Goal: Information Seeking & Learning: Check status

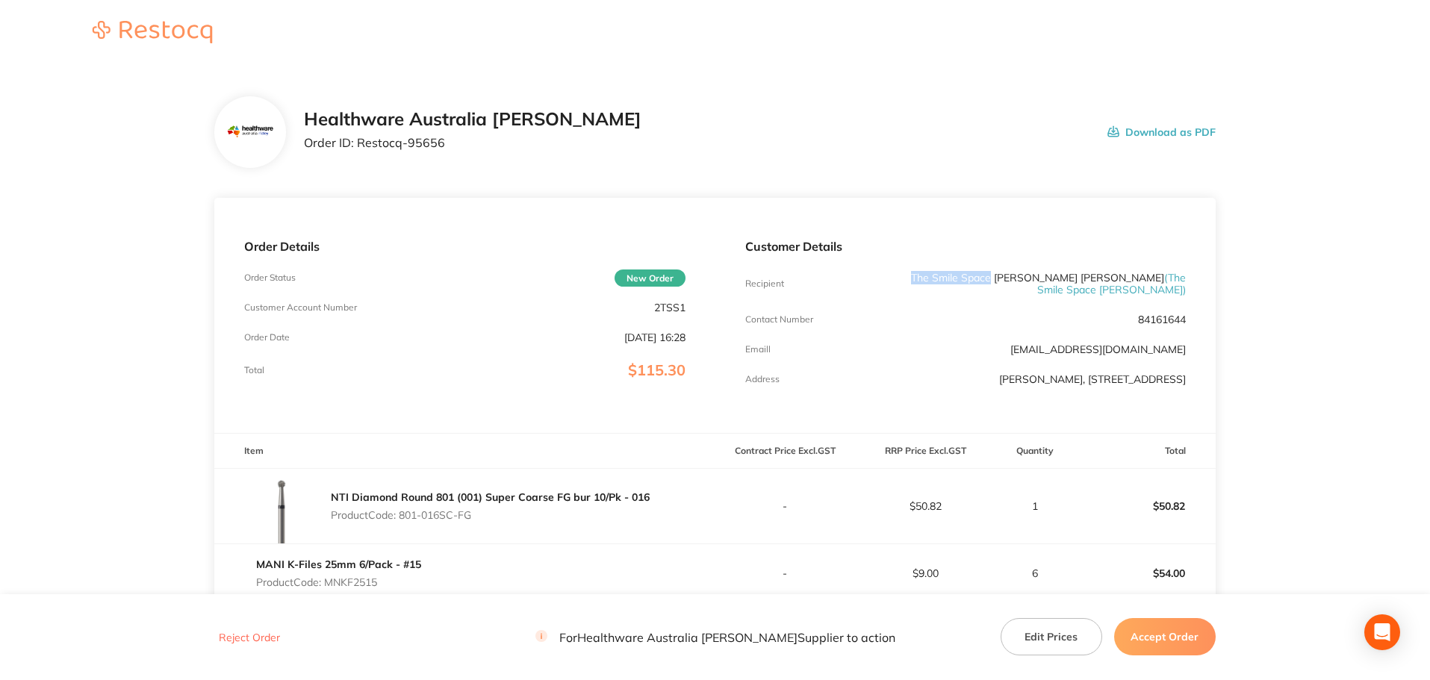
drag, startPoint x: 984, startPoint y: 280, endPoint x: 902, endPoint y: 278, distance: 81.4
click at [902, 278] on p "The Smile Space Lilli Pilli Lilli Pilli ( The Smile Space Lilli Pilli )" at bounding box center [1039, 284] width 294 height 24
copy p "The Smile Space"
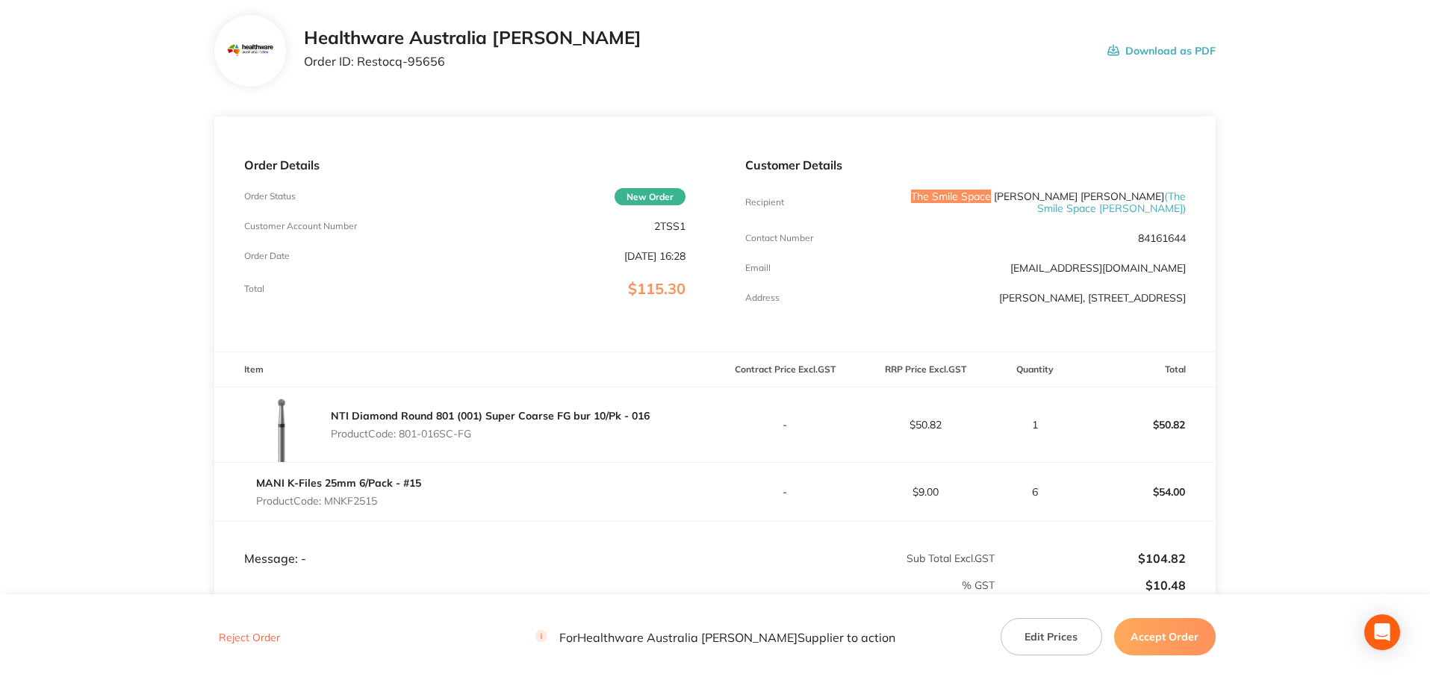
scroll to position [149, 0]
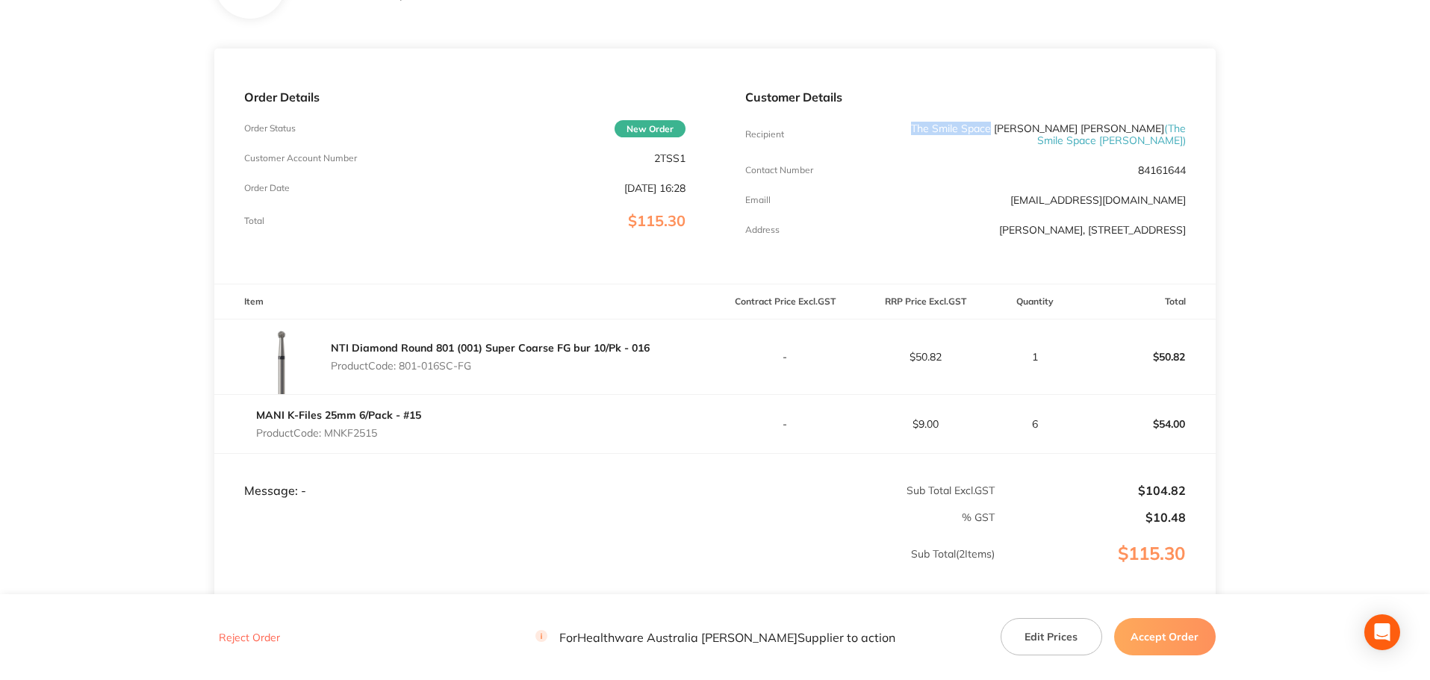
drag, startPoint x: 476, startPoint y: 362, endPoint x: 403, endPoint y: 362, distance: 73.2
click at [403, 362] on p "Product Code: 801-016SC-FG" at bounding box center [490, 366] width 319 height 12
copy p "801-016SC-FG"
drag, startPoint x: 394, startPoint y: 425, endPoint x: 329, endPoint y: 425, distance: 65.7
click at [329, 427] on p "Product Code: MNKF2515" at bounding box center [338, 433] width 165 height 12
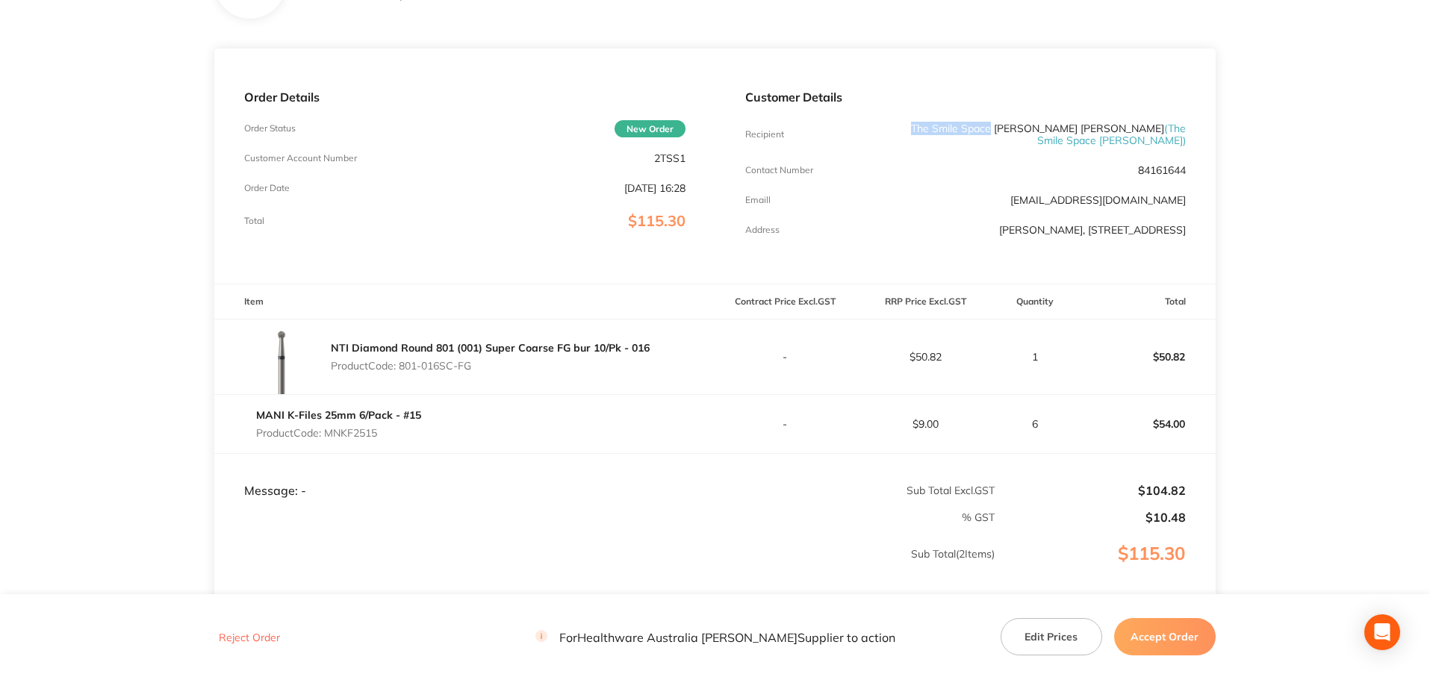
copy p "MNKF2515"
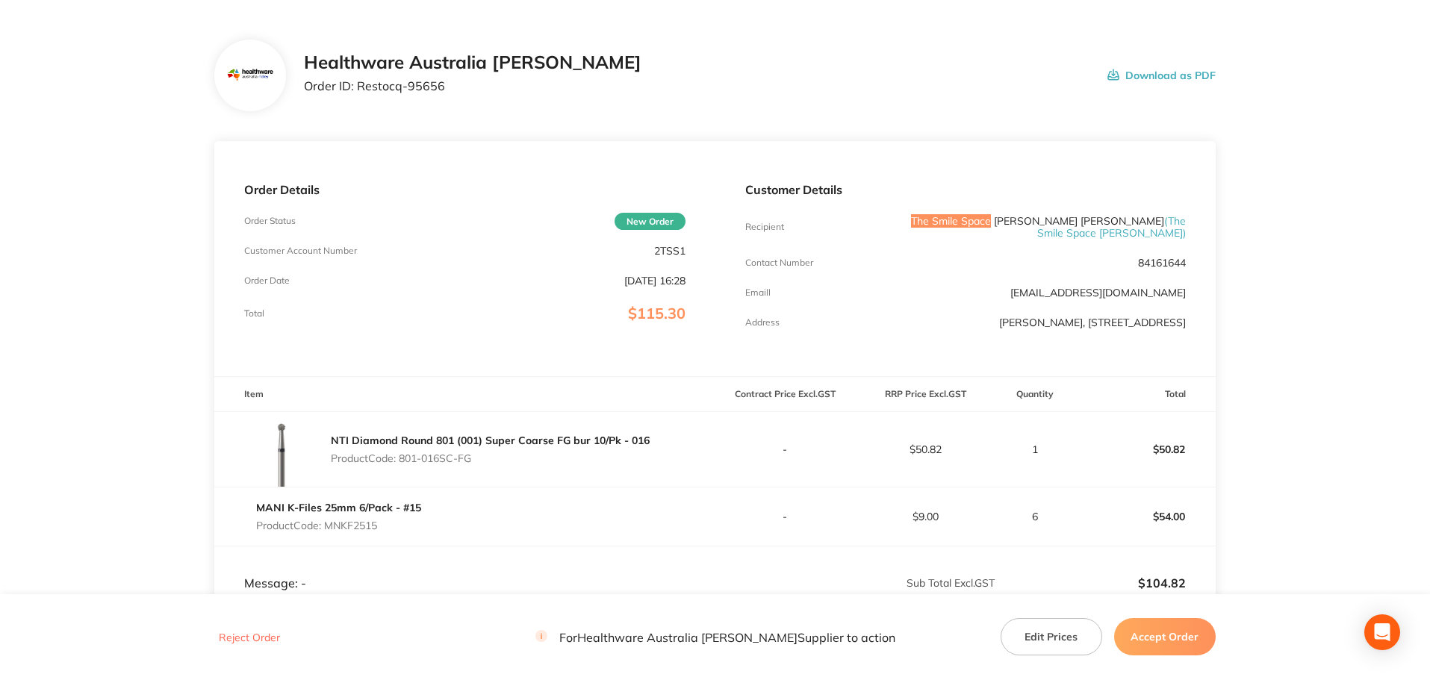
scroll to position [0, 0]
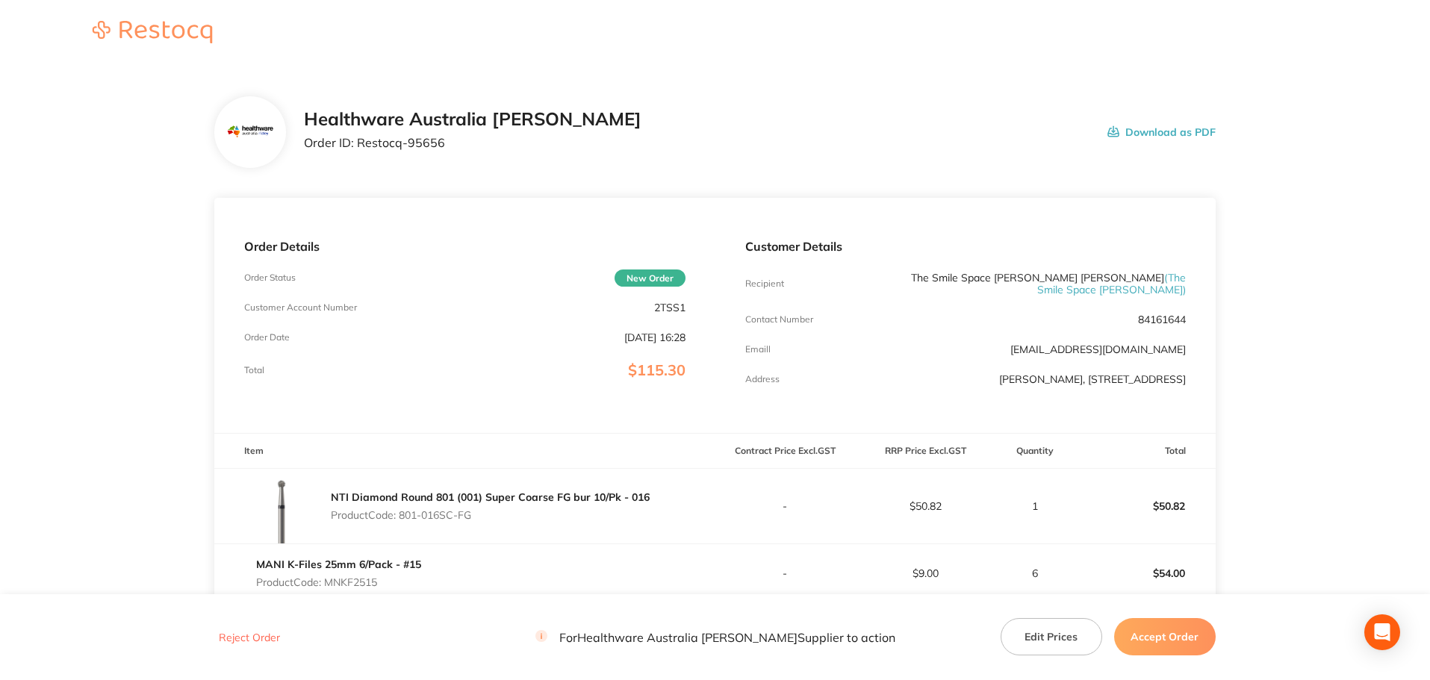
click at [699, 137] on div "Healthware Australia Ridley Order ID: Restocq- 95656 Download as PDF" at bounding box center [760, 132] width 912 height 46
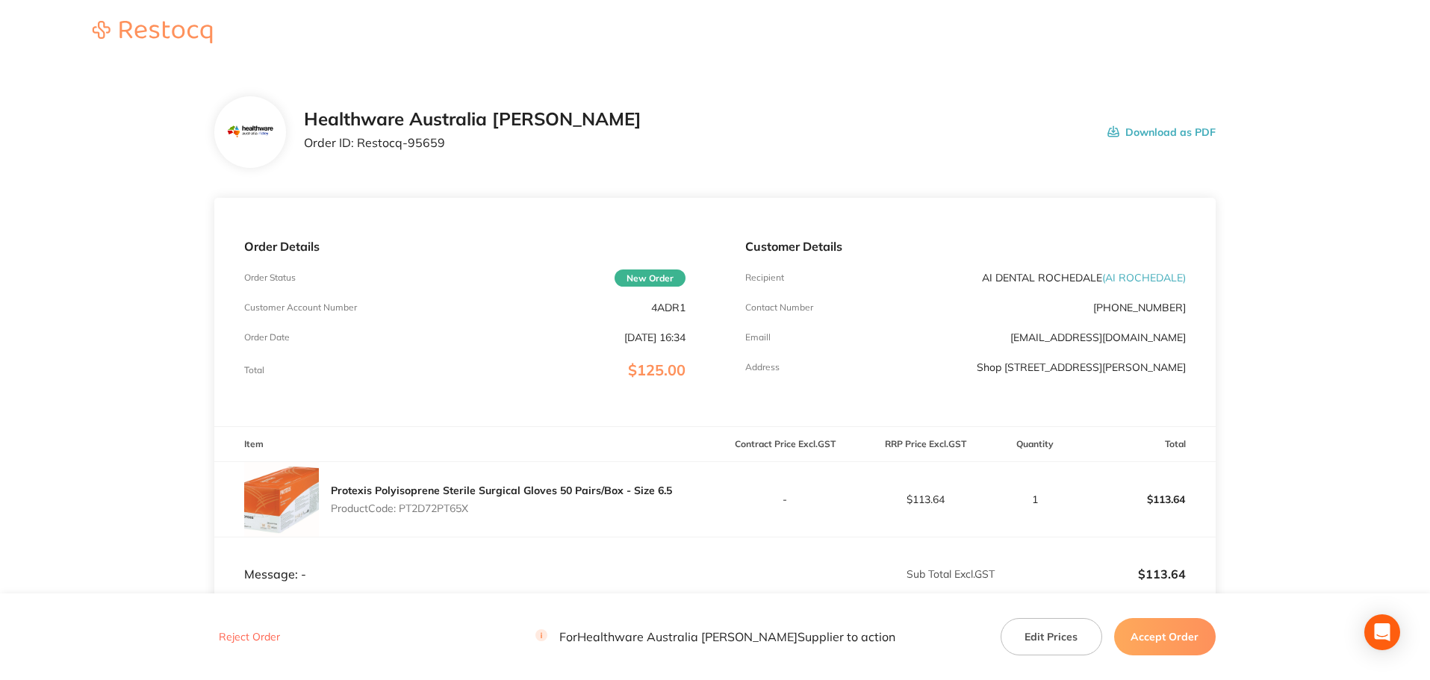
drag, startPoint x: 482, startPoint y: 505, endPoint x: 400, endPoint y: 509, distance: 82.3
click at [400, 509] on p "Product Code: PT2D72PT65X" at bounding box center [501, 509] width 341 height 12
copy p "PT2D72PT65X"
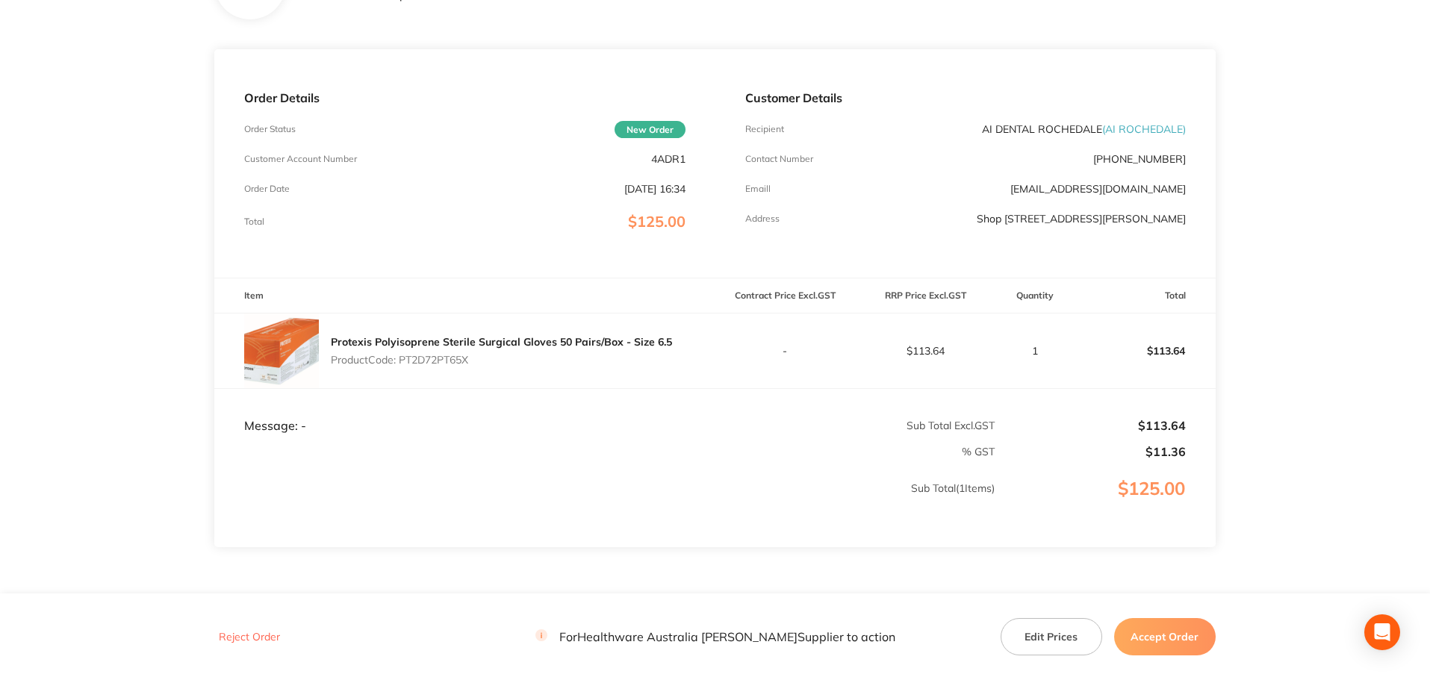
scroll to position [149, 0]
click at [845, 438] on td "% GST" at bounding box center [604, 445] width 781 height 26
click at [801, 361] on td "-" at bounding box center [785, 349] width 140 height 75
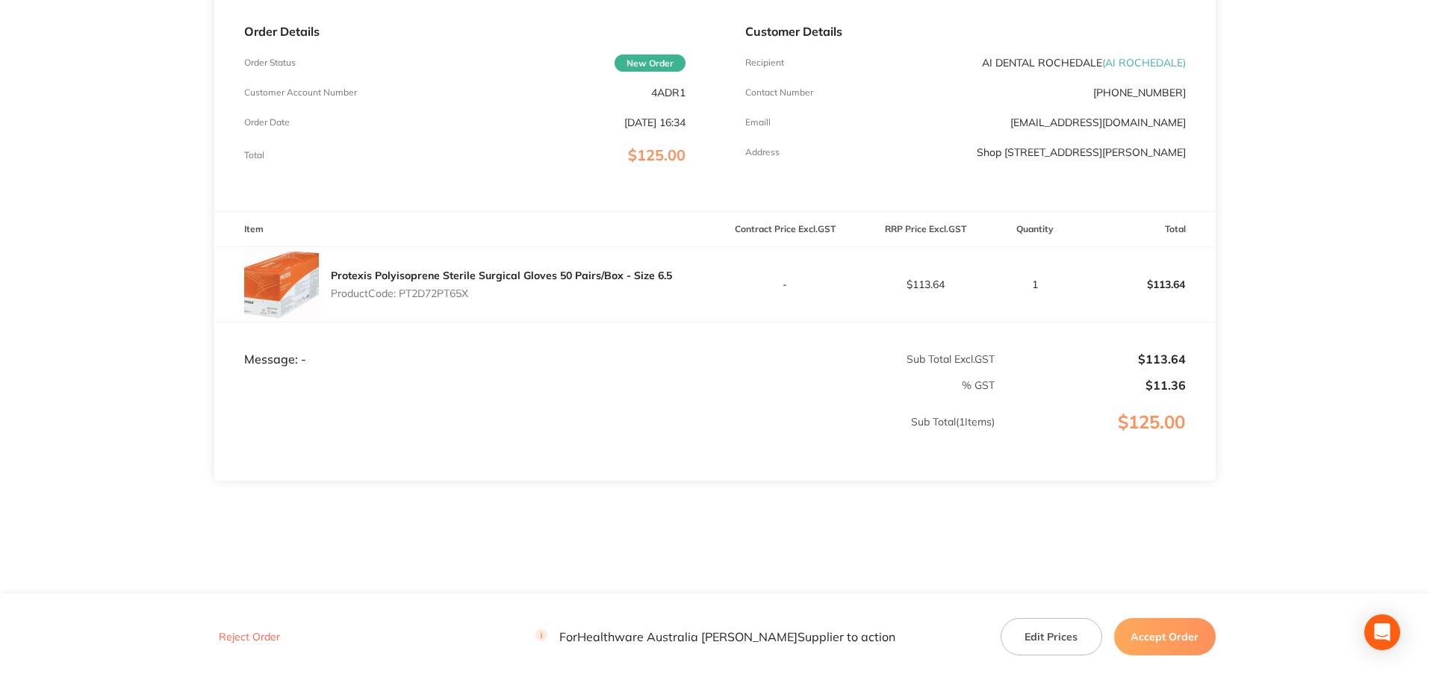
scroll to position [222, 0]
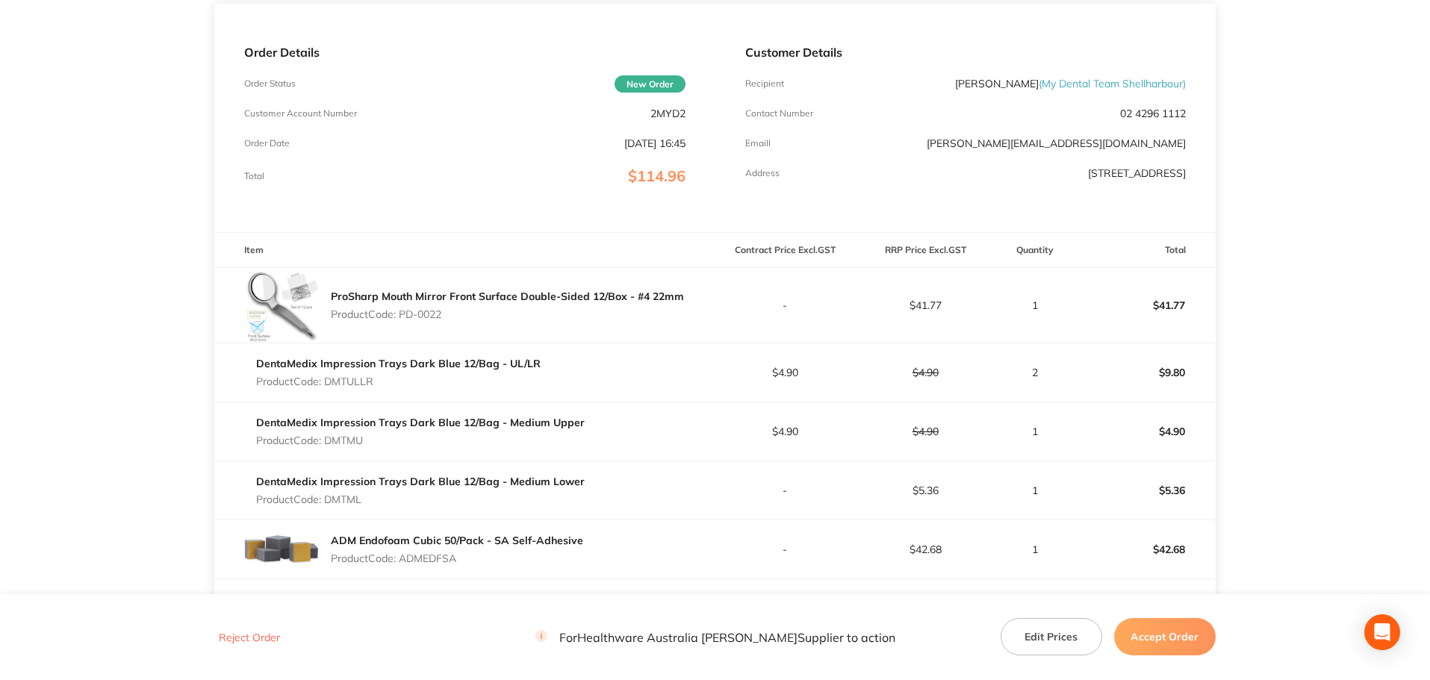
scroll to position [224, 0]
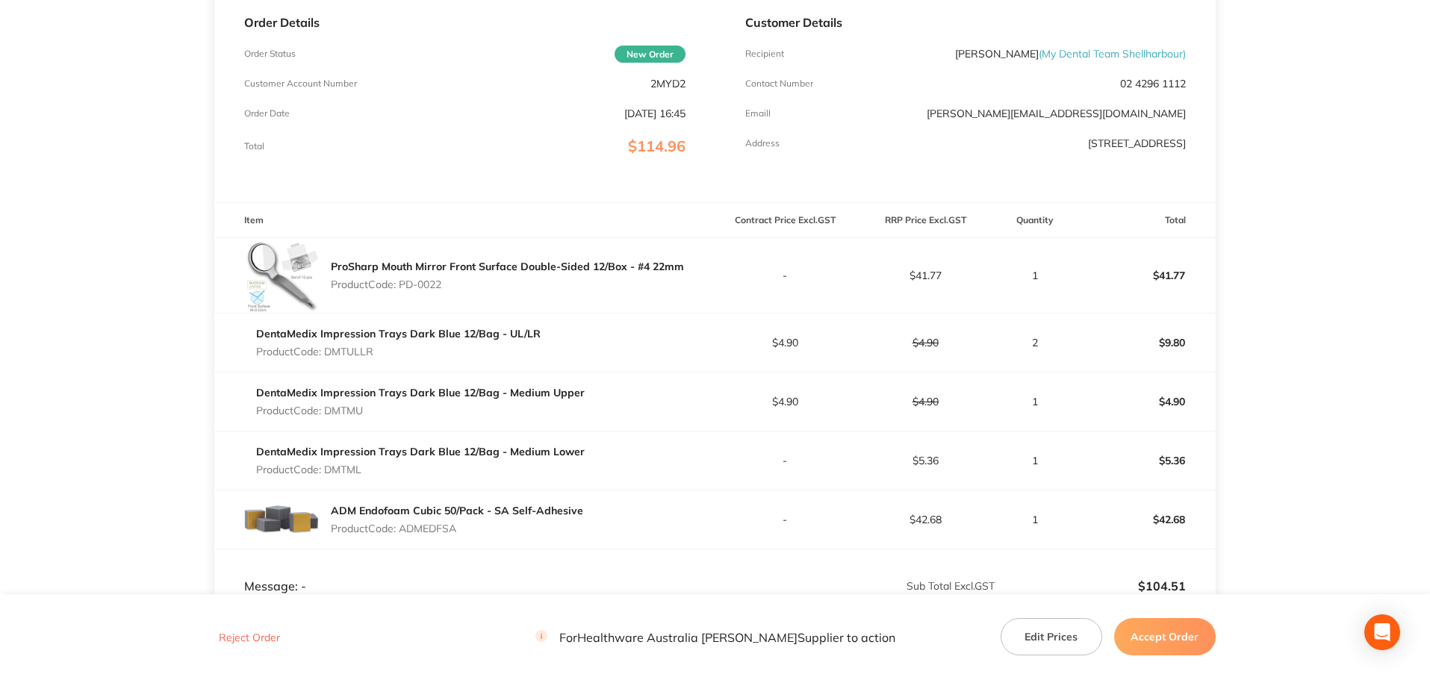
drag, startPoint x: 444, startPoint y: 287, endPoint x: 403, endPoint y: 291, distance: 42.0
click at [403, 291] on p "Product Code: PD-0022" at bounding box center [507, 285] width 353 height 12
drag, startPoint x: 402, startPoint y: 361, endPoint x: 329, endPoint y: 370, distance: 73.0
click at [329, 370] on td "DentaMedix Impression Trays Dark Blue 12/Bag - UL/LR Product Code: DMTULLR" at bounding box center [464, 342] width 500 height 59
copy p "DMTULLR"
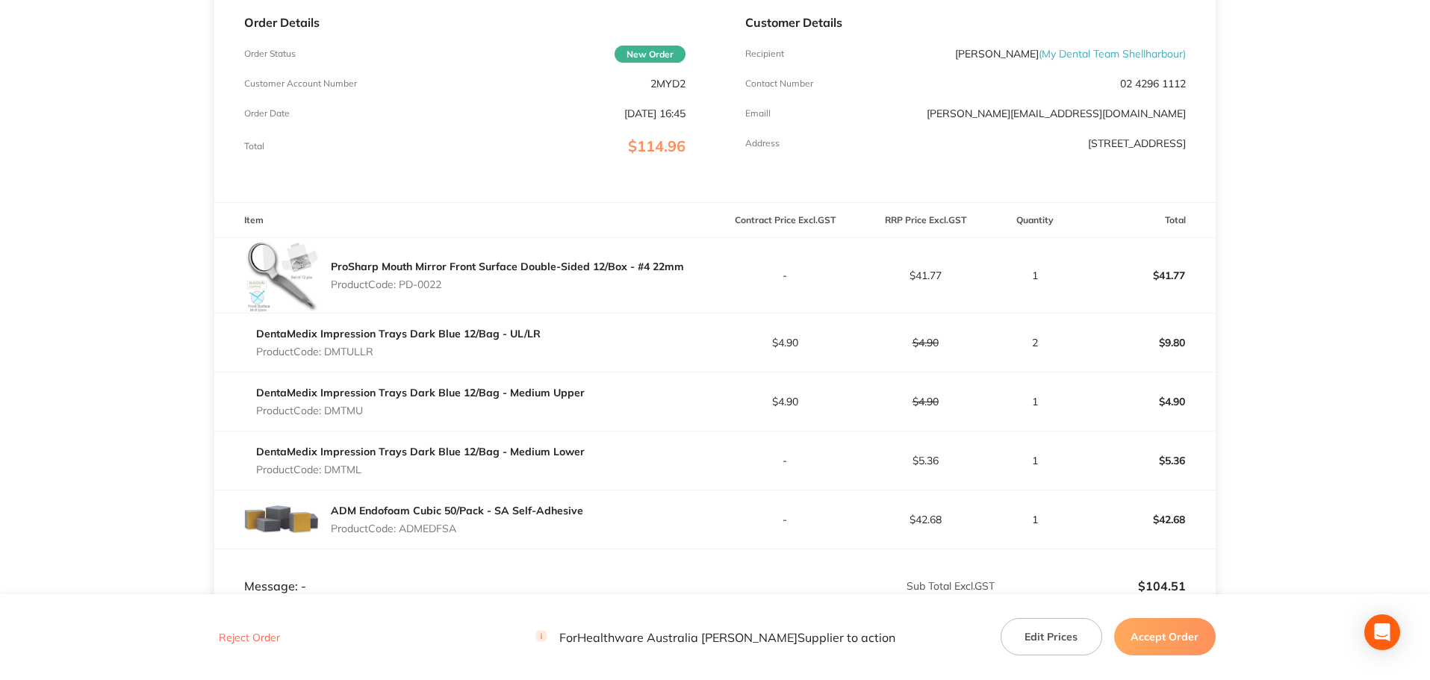
drag, startPoint x: 389, startPoint y: 415, endPoint x: 327, endPoint y: 420, distance: 62.2
click at [327, 420] on div "DentaMedix Impression Trays Dark Blue 12/Bag - Medium Upper Product Code: DMTMU" at bounding box center [420, 402] width 329 height 42
copy p "DMTMU"
drag, startPoint x: 398, startPoint y: 469, endPoint x: 327, endPoint y: 468, distance: 71.0
click at [327, 468] on p "Product Code: DMTML" at bounding box center [420, 470] width 329 height 12
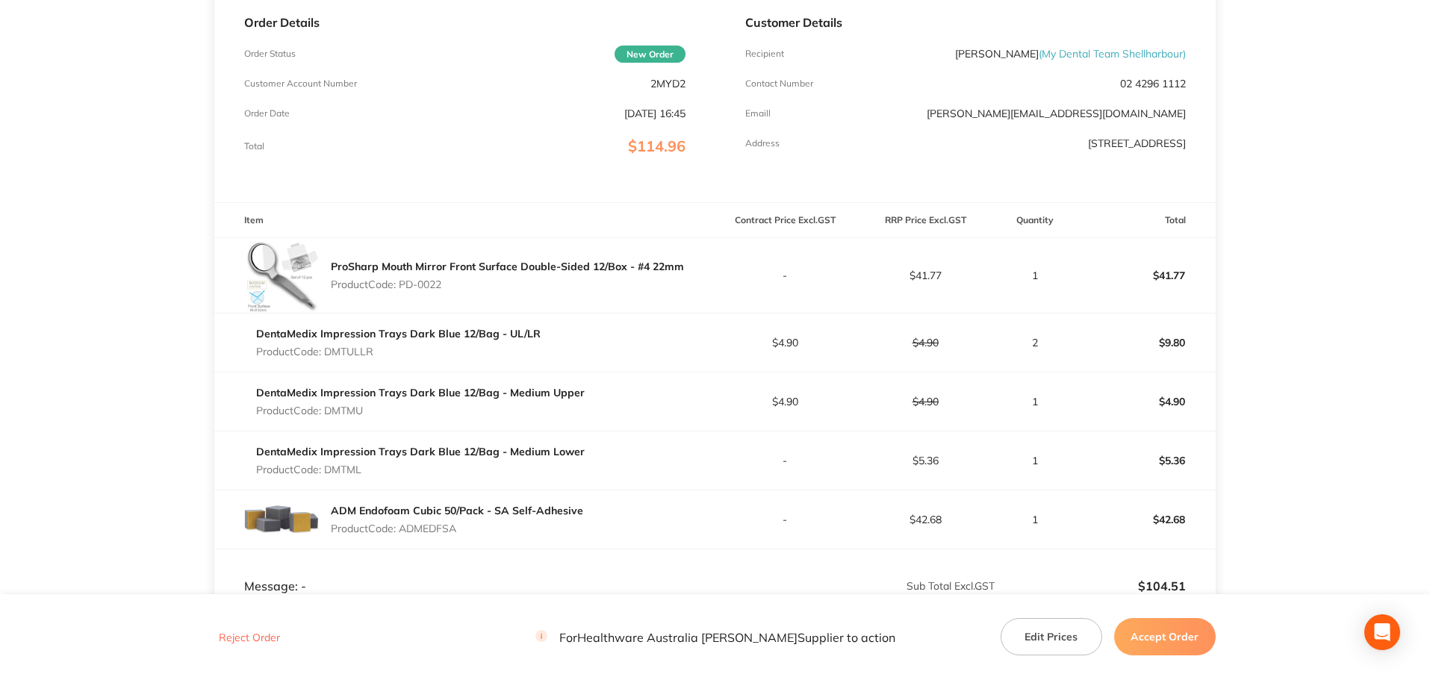
copy p "DMTML"
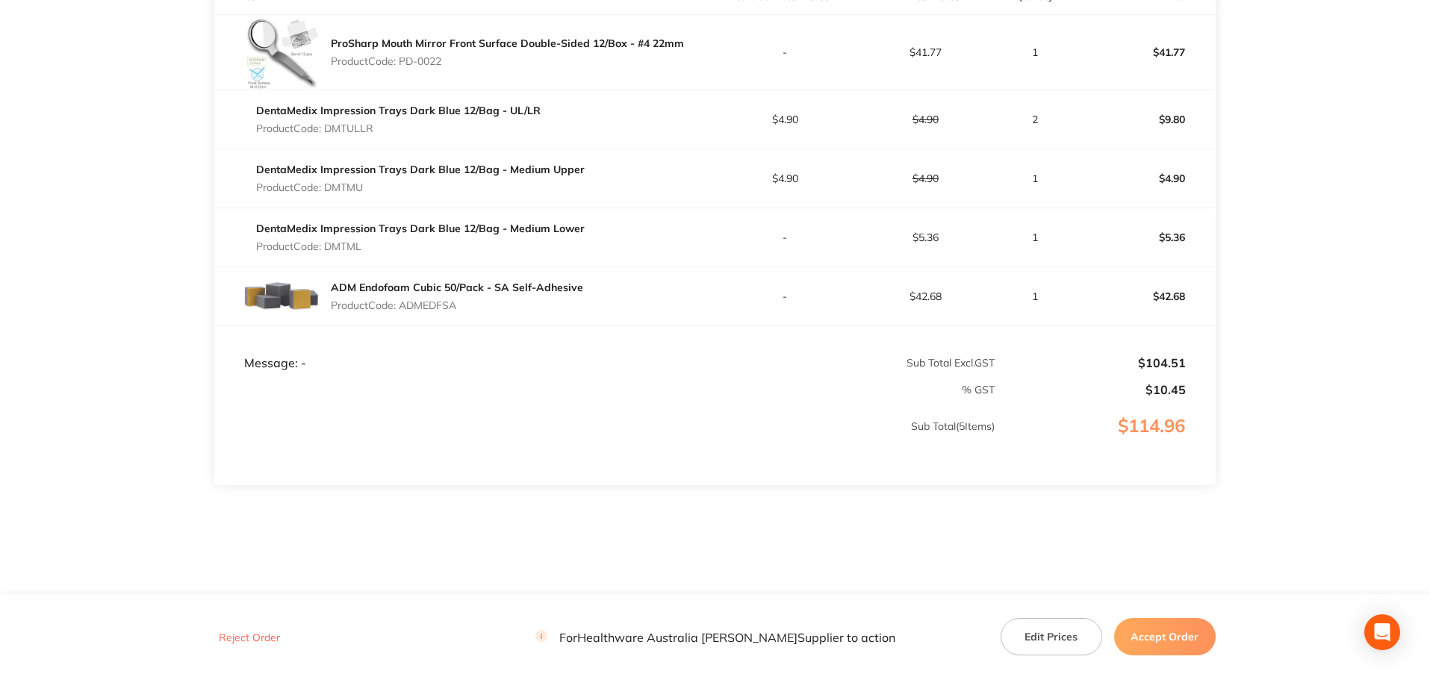
scroll to position [448, 0]
drag, startPoint x: 474, startPoint y: 305, endPoint x: 406, endPoint y: 309, distance: 67.3
click at [406, 309] on p "Product Code: ADMEDFSA" at bounding box center [457, 305] width 252 height 12
click at [507, 250] on p "Product Code: DMTML" at bounding box center [420, 246] width 329 height 12
drag, startPoint x: 379, startPoint y: 249, endPoint x: 327, endPoint y: 244, distance: 52.5
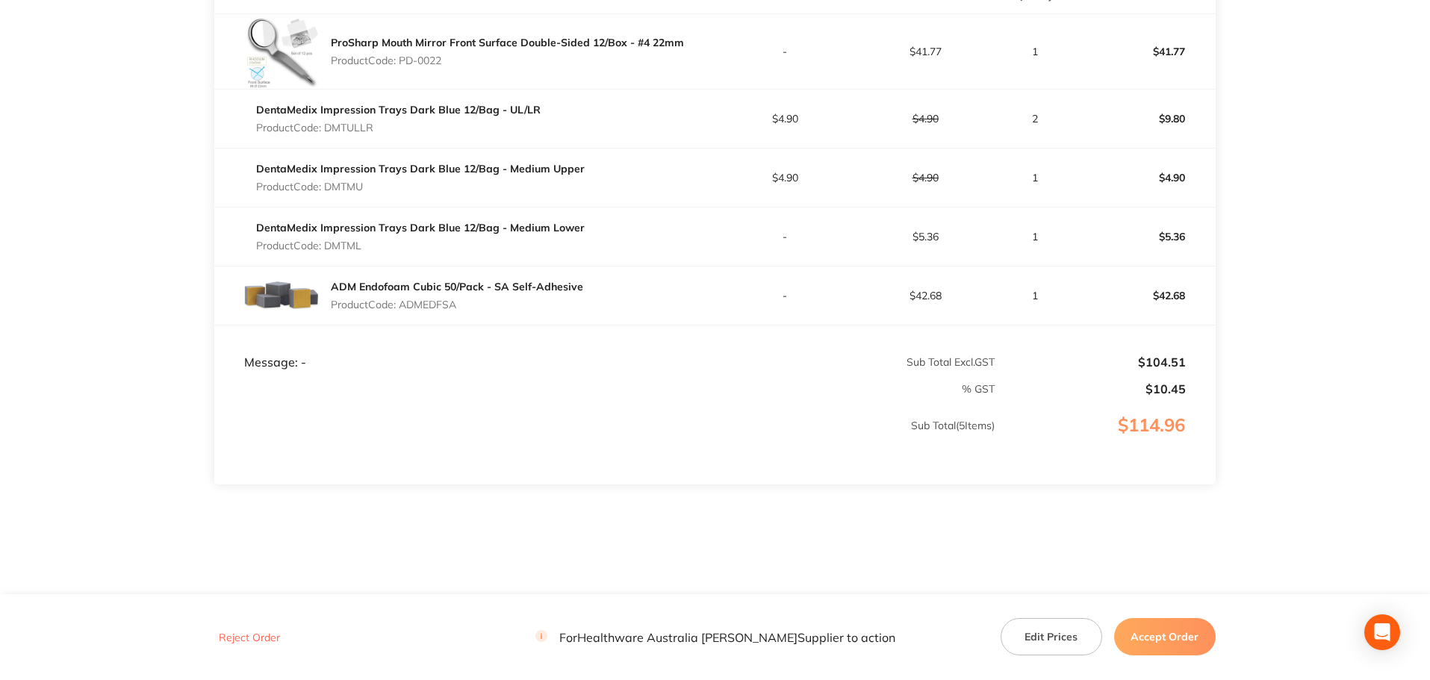
click at [327, 244] on p "Product Code: DMTML" at bounding box center [420, 246] width 329 height 12
copy p "DMTML"
click at [507, 313] on div "ADM Endofoam Cubic 50/Pack - SA Self-Adhesive Product Code: ADMEDFSA" at bounding box center [457, 296] width 252 height 42
drag, startPoint x: 482, startPoint y: 305, endPoint x: 404, endPoint y: 307, distance: 78.5
click at [404, 307] on p "Product Code: ADMEDFSA" at bounding box center [457, 305] width 252 height 12
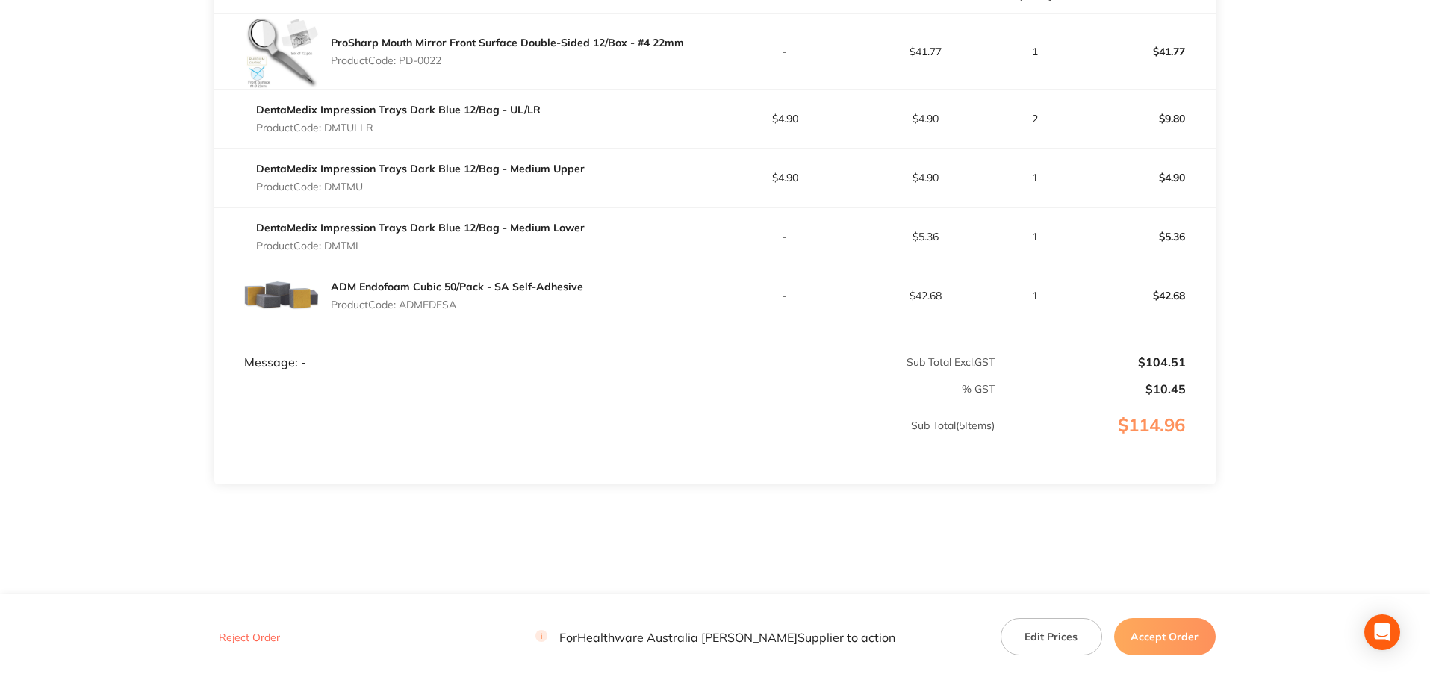
copy p "ADMEDFSA"
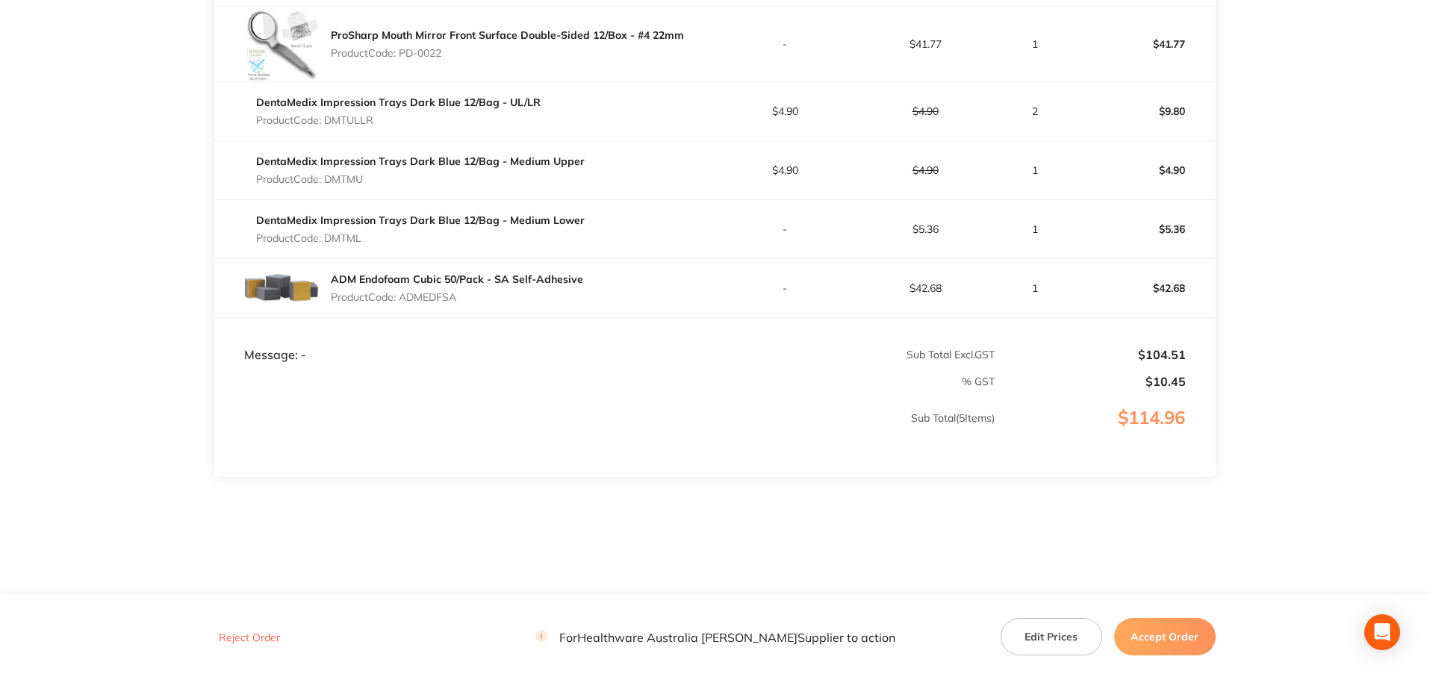
scroll to position [458, 0]
click at [427, 558] on section "Healthware Australia Ridley Order ID: Restocq- 95668 Download as PDF Order Deta…" at bounding box center [715, 101] width 1002 height 985
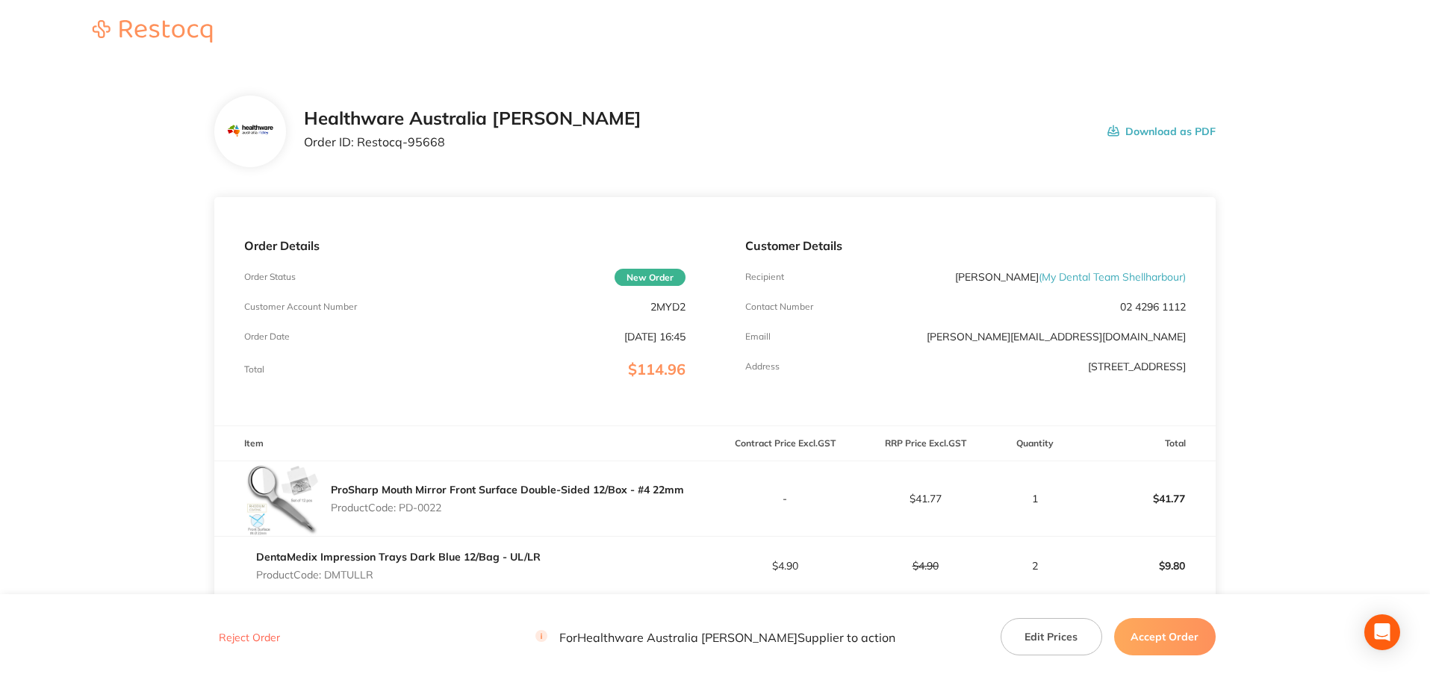
scroll to position [0, 0]
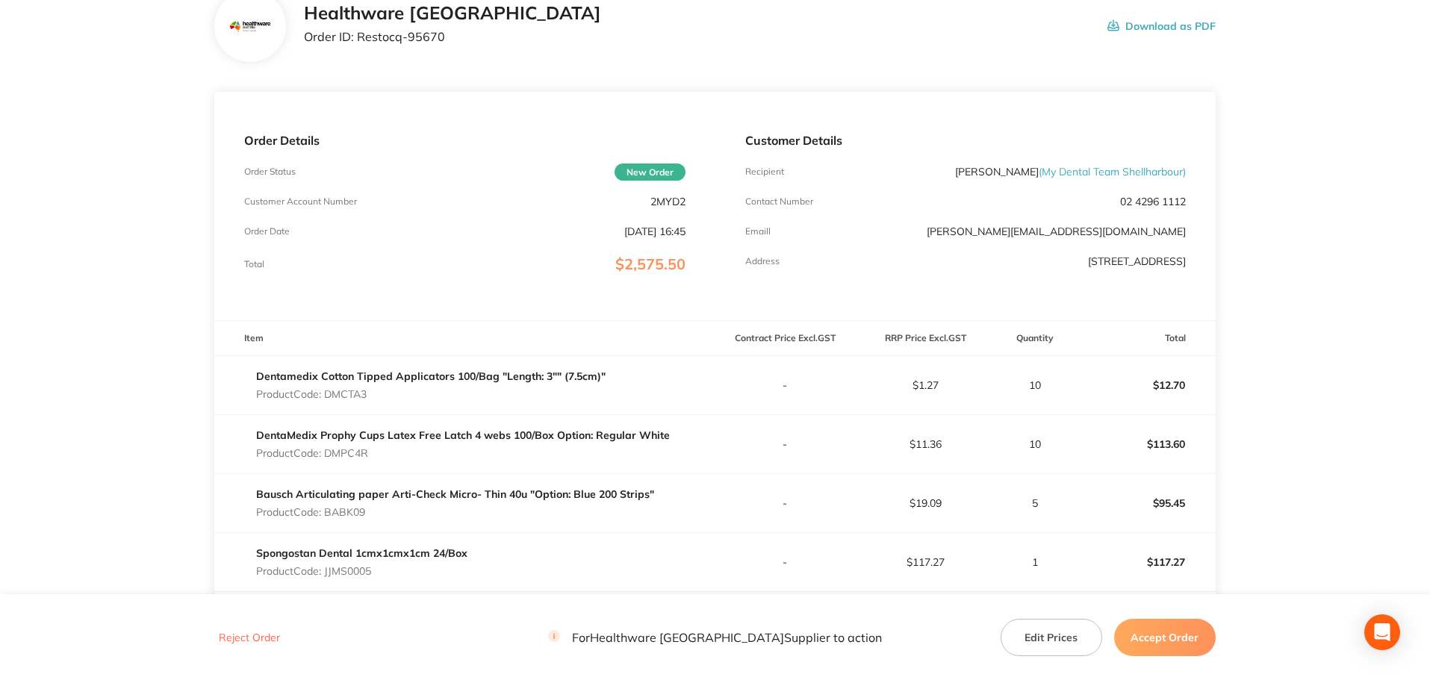
scroll to position [149, 0]
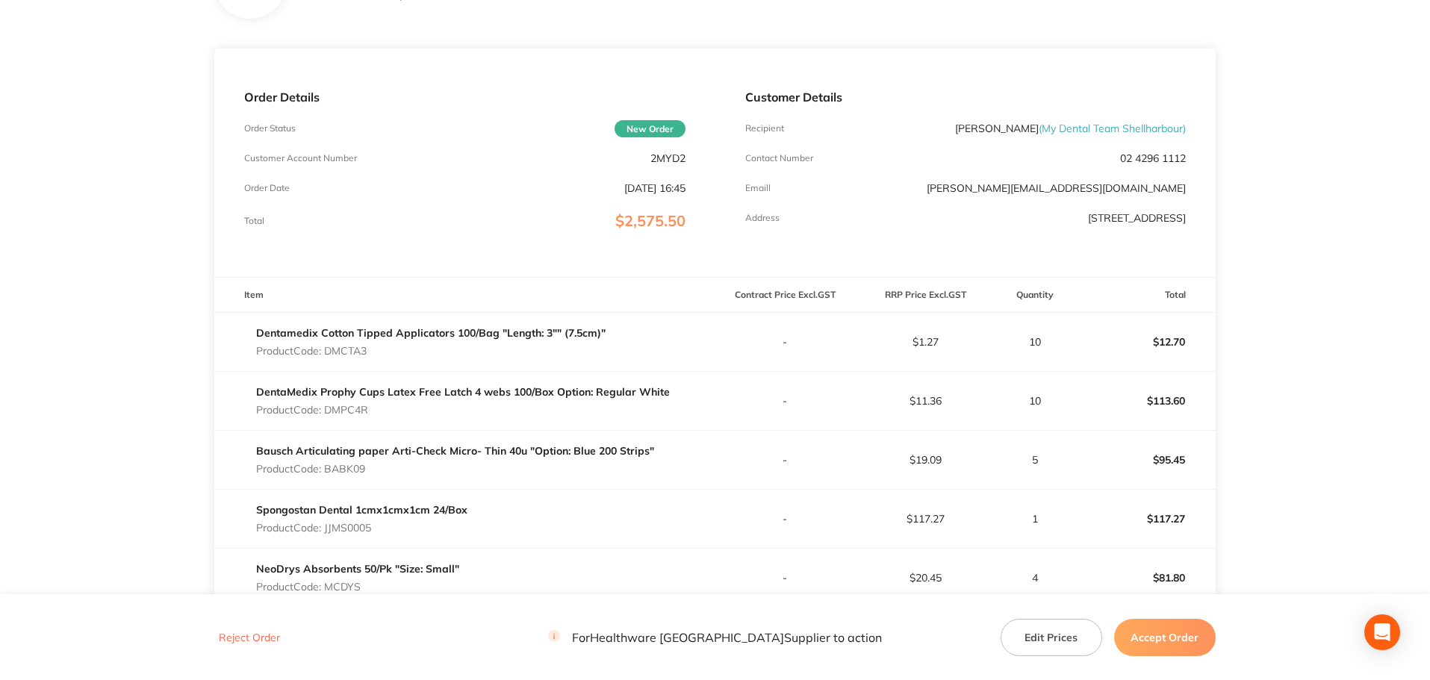
drag, startPoint x: 384, startPoint y: 350, endPoint x: 329, endPoint y: 353, distance: 54.6
click at [329, 353] on p "Product Code: DMCTA3" at bounding box center [431, 351] width 350 height 12
copy p "DMCTA3"
drag, startPoint x: 381, startPoint y: 412, endPoint x: 326, endPoint y: 411, distance: 54.5
click at [326, 411] on p "Product Code: DMPC4R" at bounding box center [463, 410] width 414 height 12
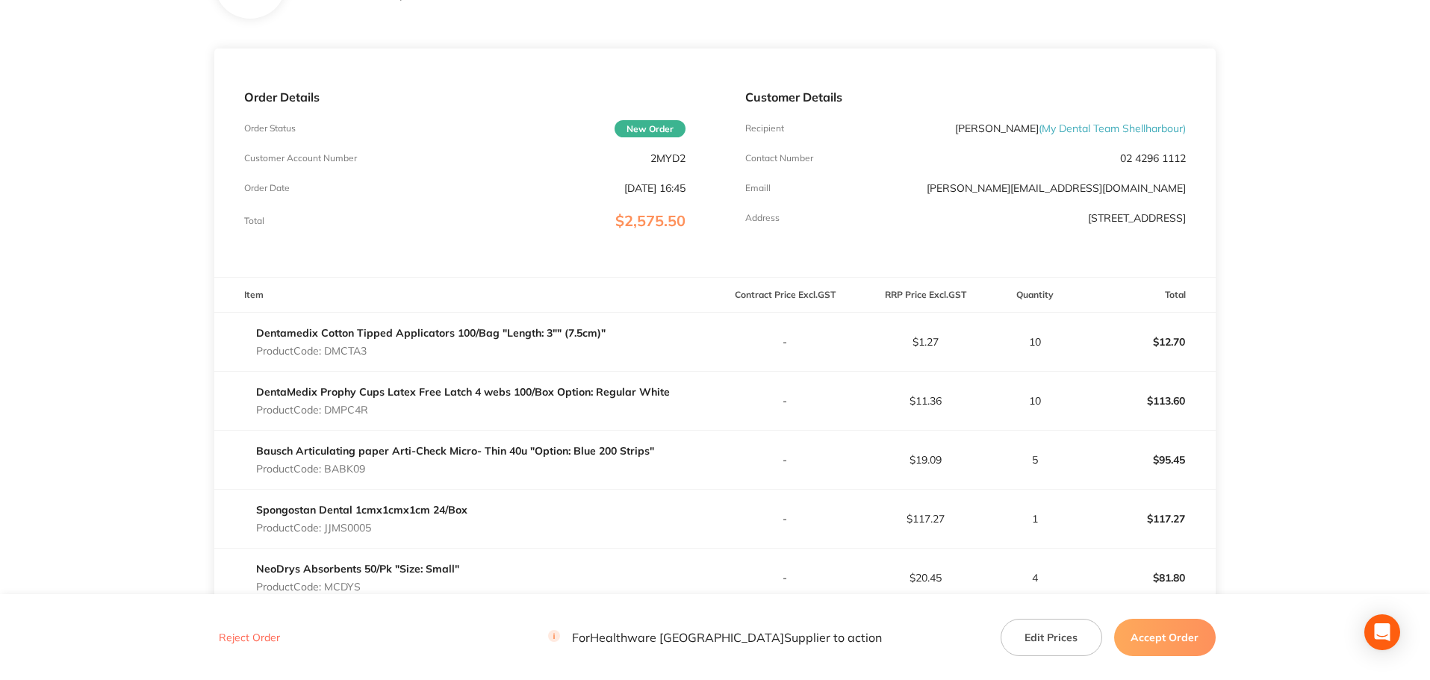
copy p "DMPC4R"
drag, startPoint x: 381, startPoint y: 472, endPoint x: 329, endPoint y: 470, distance: 51.6
click at [329, 470] on p "Product Code: BABK09" at bounding box center [455, 469] width 398 height 12
copy p "BABK09"
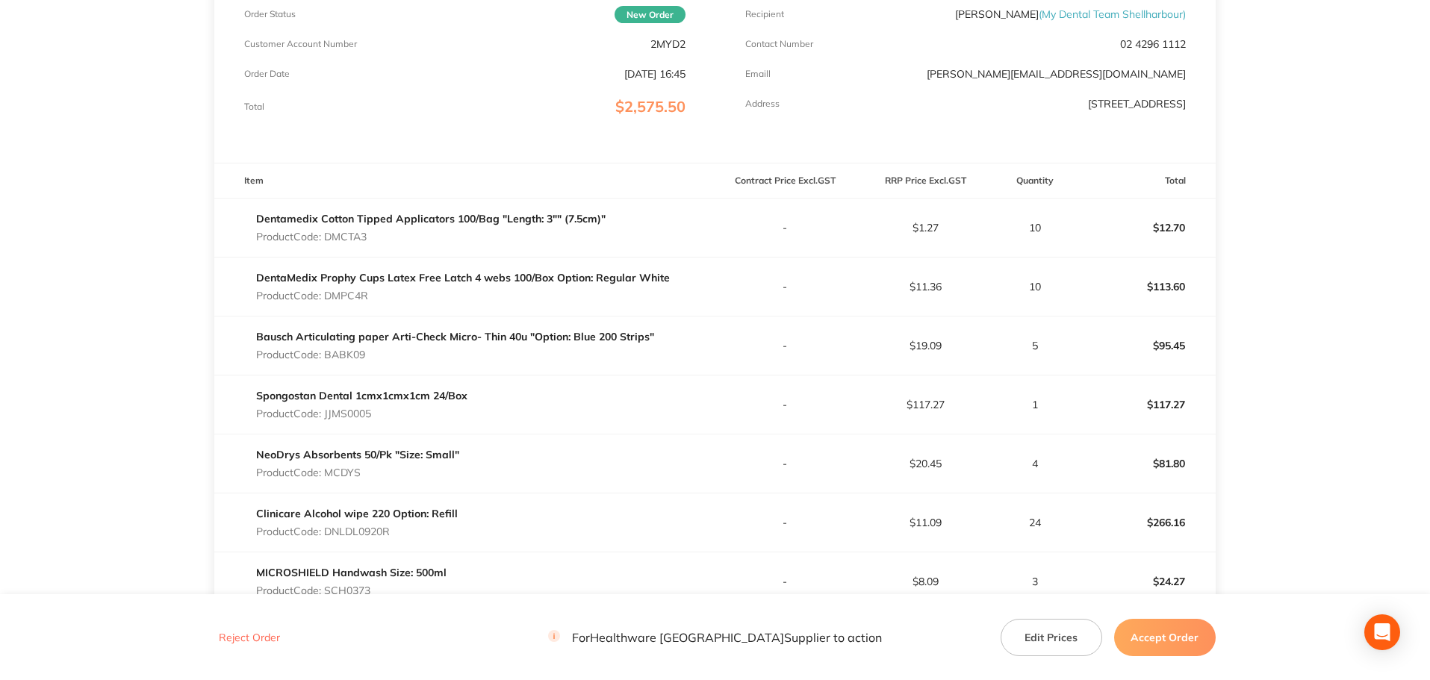
scroll to position [299, 0]
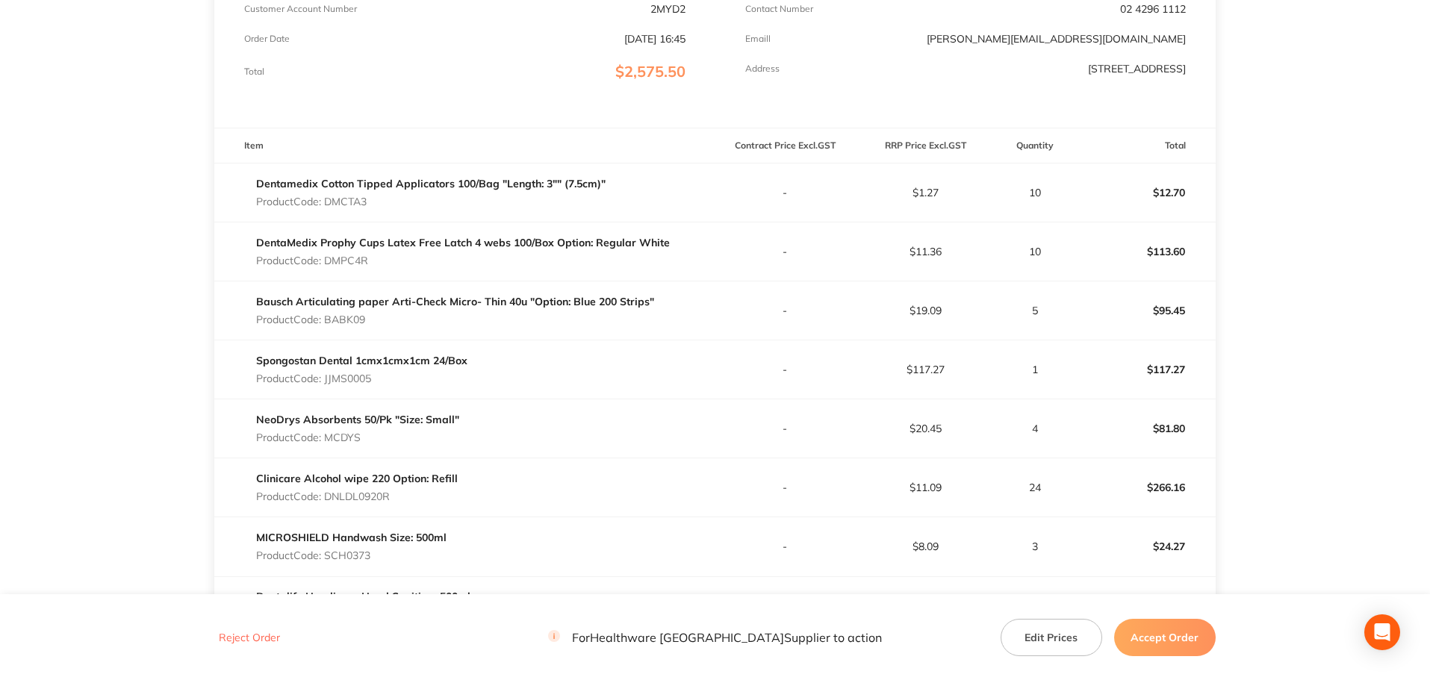
drag, startPoint x: 391, startPoint y: 380, endPoint x: 326, endPoint y: 382, distance: 65.8
click at [326, 382] on p "Product Code: JJMS0005" at bounding box center [361, 379] width 211 height 12
copy p "JJMS0005"
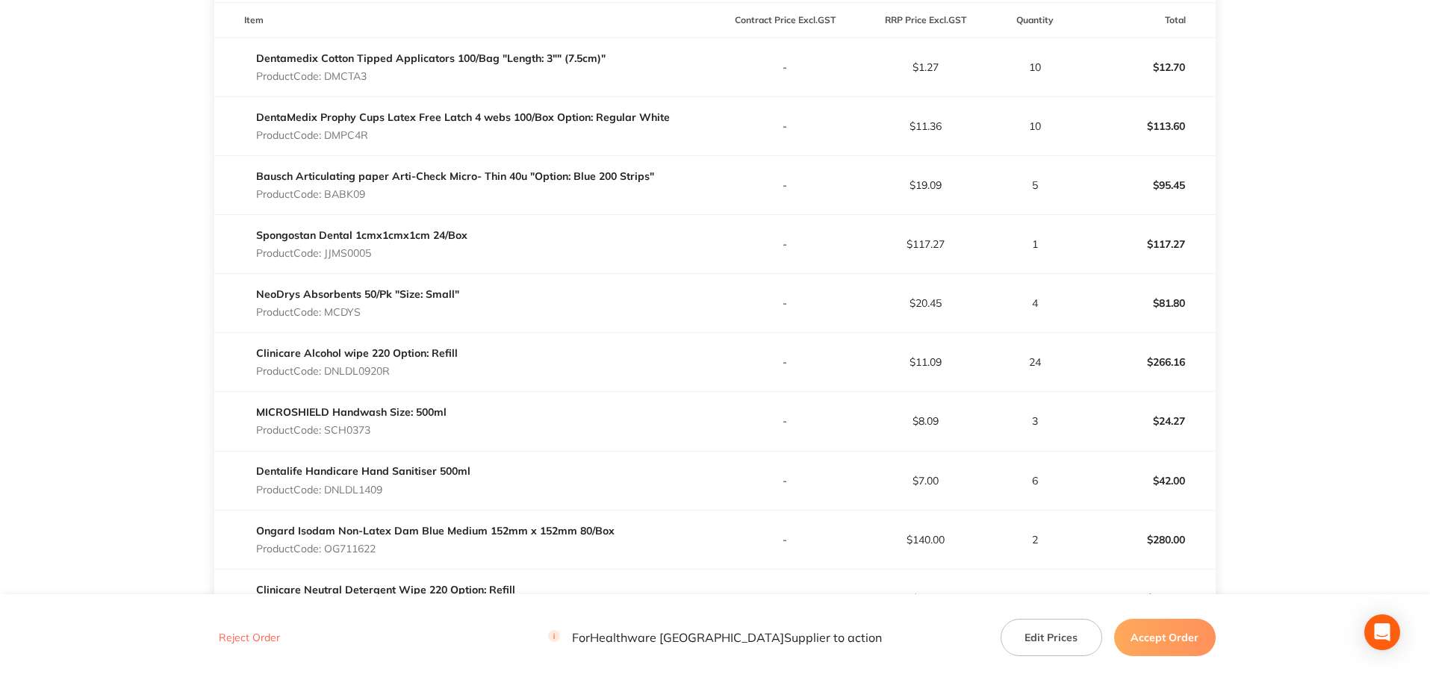
scroll to position [448, 0]
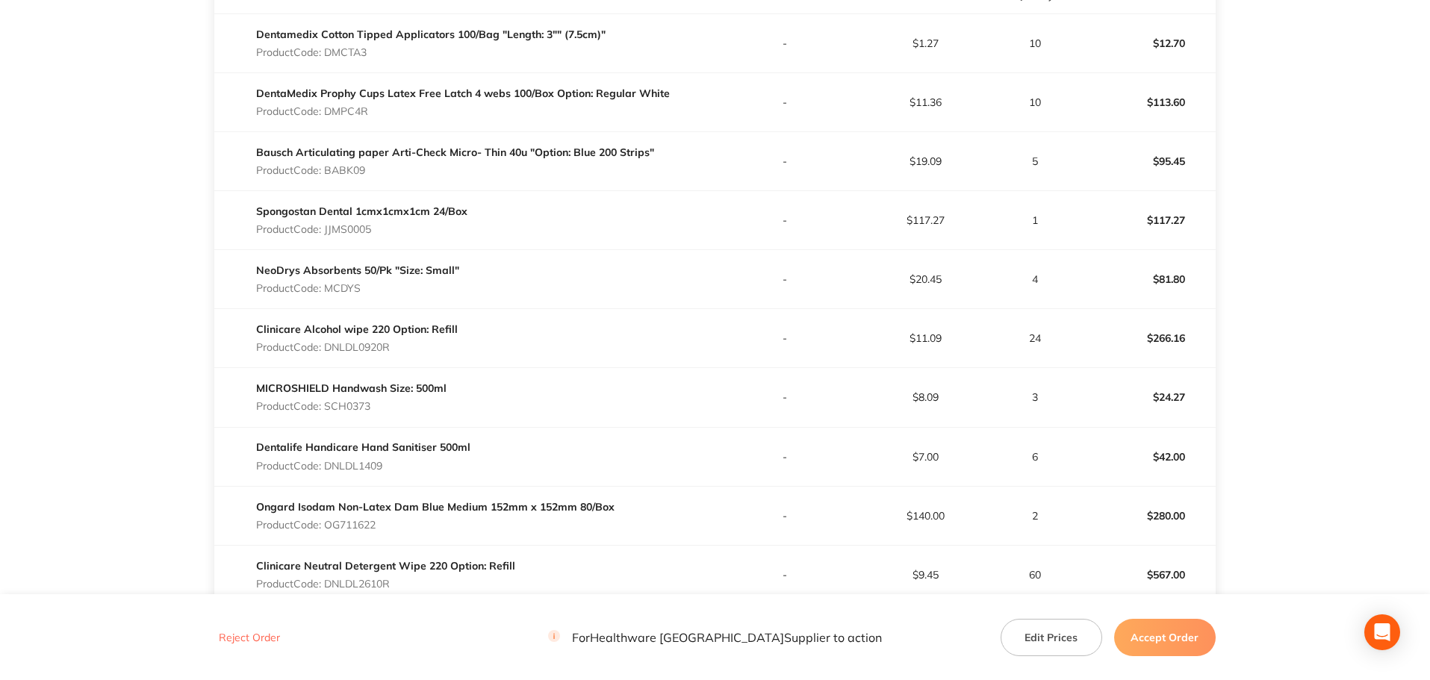
drag, startPoint x: 382, startPoint y: 290, endPoint x: 329, endPoint y: 288, distance: 53.8
click at [329, 288] on p "Product Code: MCDYS" at bounding box center [357, 288] width 203 height 12
copy p "MCDYS"
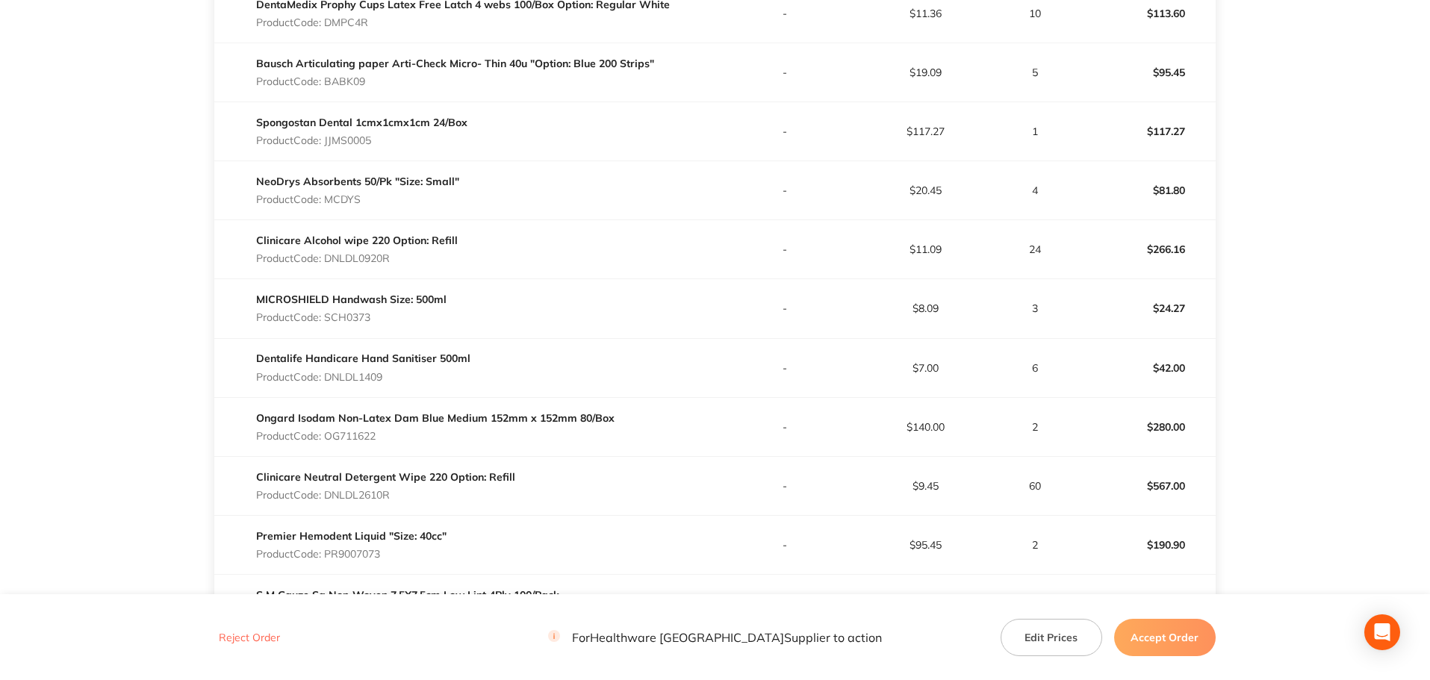
scroll to position [672, 0]
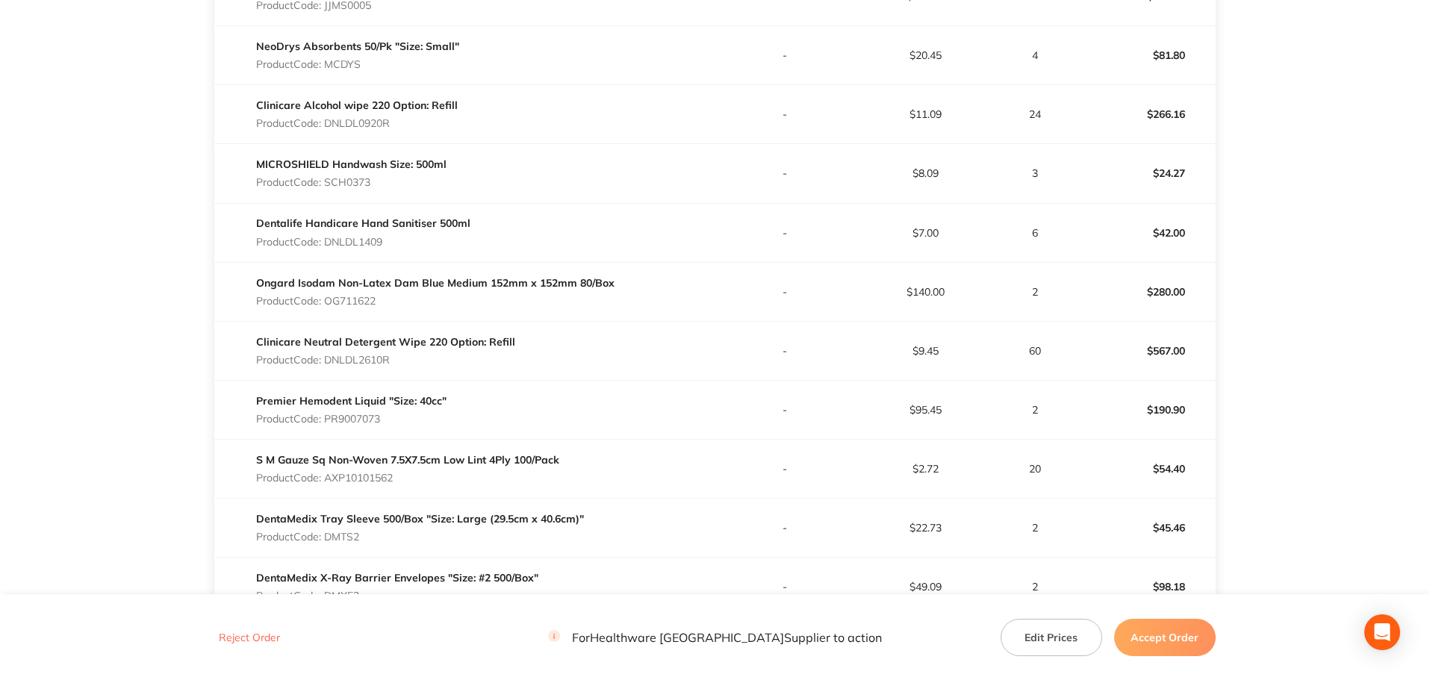
drag, startPoint x: 403, startPoint y: 122, endPoint x: 328, endPoint y: 126, distance: 75.5
click at [328, 126] on p "Product Code: DNLDL0920R" at bounding box center [357, 123] width 202 height 12
copy p "DNLDL0920R"
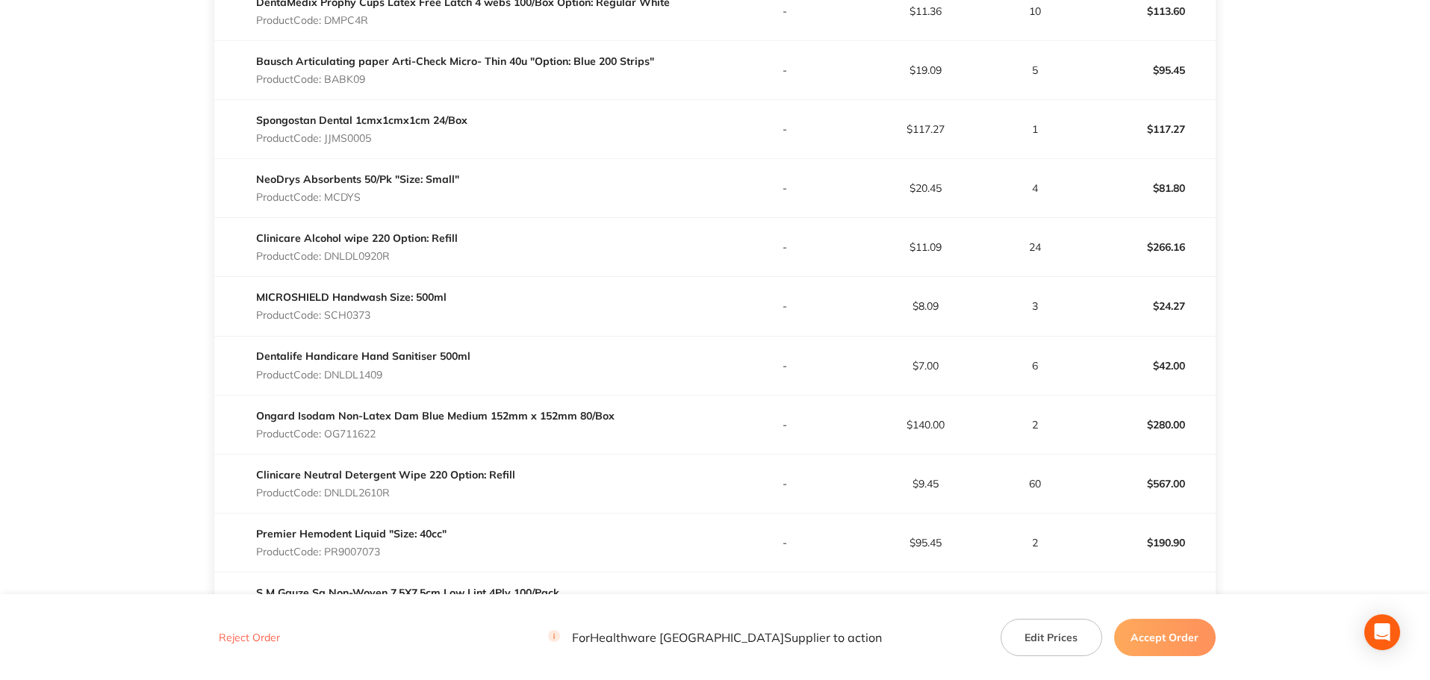
scroll to position [597, 0]
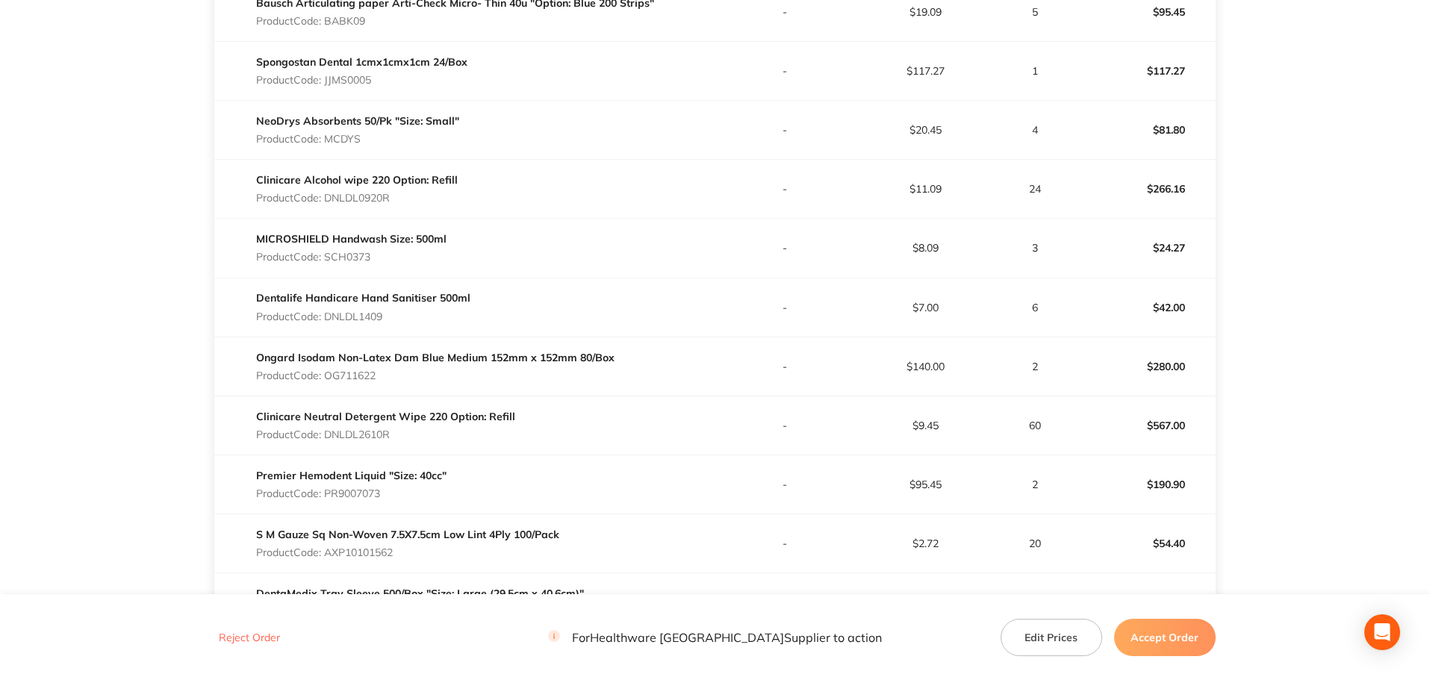
drag, startPoint x: 375, startPoint y: 258, endPoint x: 329, endPoint y: 258, distance: 45.6
click at [329, 258] on p "Product Code: SCH0373" at bounding box center [351, 257] width 190 height 12
copy p "SCH0373"
drag, startPoint x: 398, startPoint y: 319, endPoint x: 326, endPoint y: 315, distance: 71.8
click at [326, 315] on p "Product Code: DNLDL1409" at bounding box center [363, 317] width 214 height 12
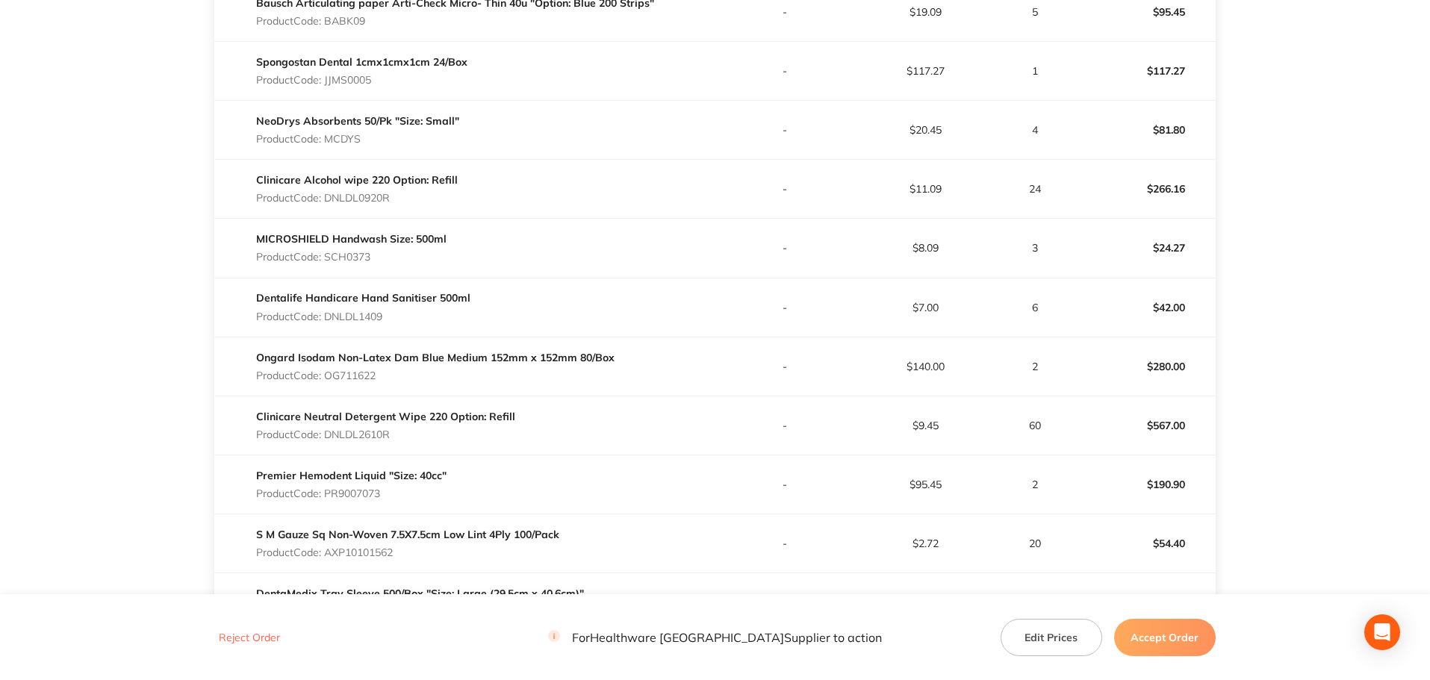
copy p "DNLDL1409"
drag, startPoint x: 383, startPoint y: 372, endPoint x: 326, endPoint y: 376, distance: 57.6
click at [326, 376] on p "Product Code: OG711622" at bounding box center [435, 376] width 358 height 12
copy p "OG711622"
drag, startPoint x: 399, startPoint y: 436, endPoint x: 329, endPoint y: 438, distance: 70.2
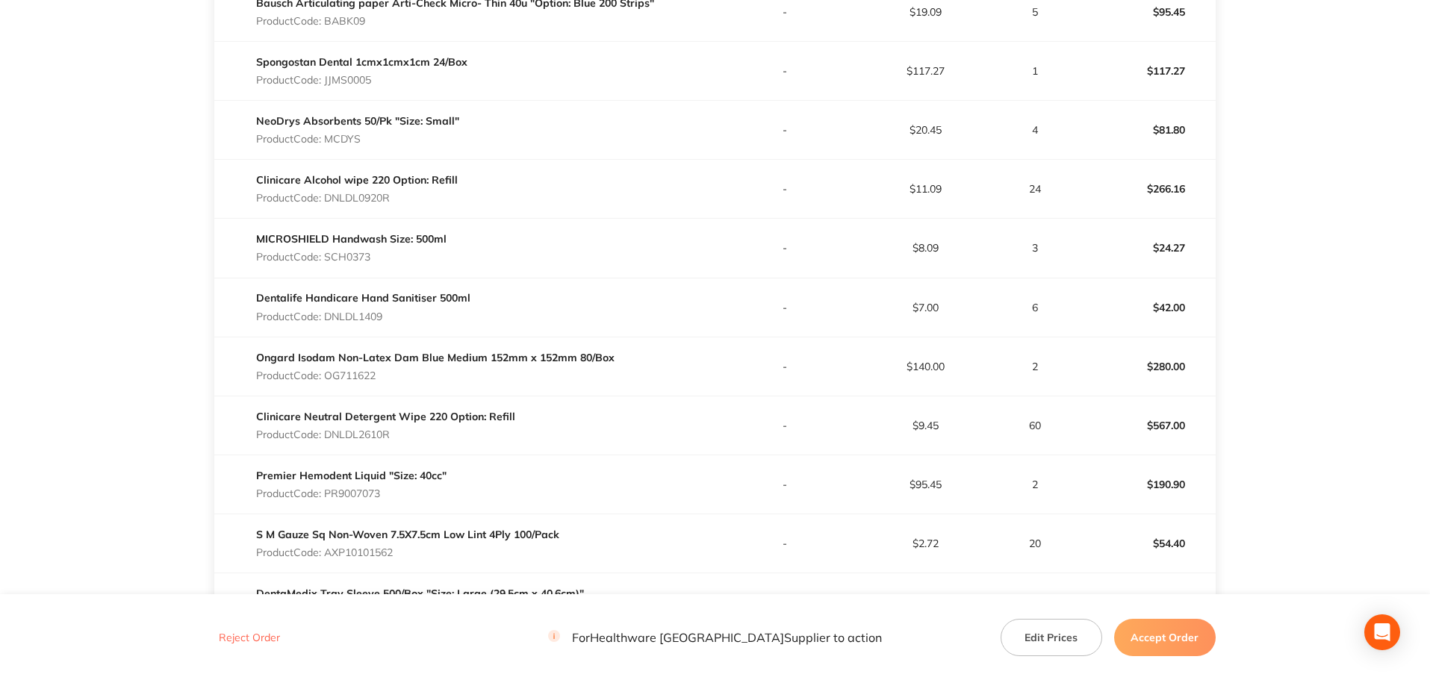
click at [329, 438] on p "Product Code: DNLDL2610R" at bounding box center [385, 435] width 259 height 12
copy p "DNLDL2610R"
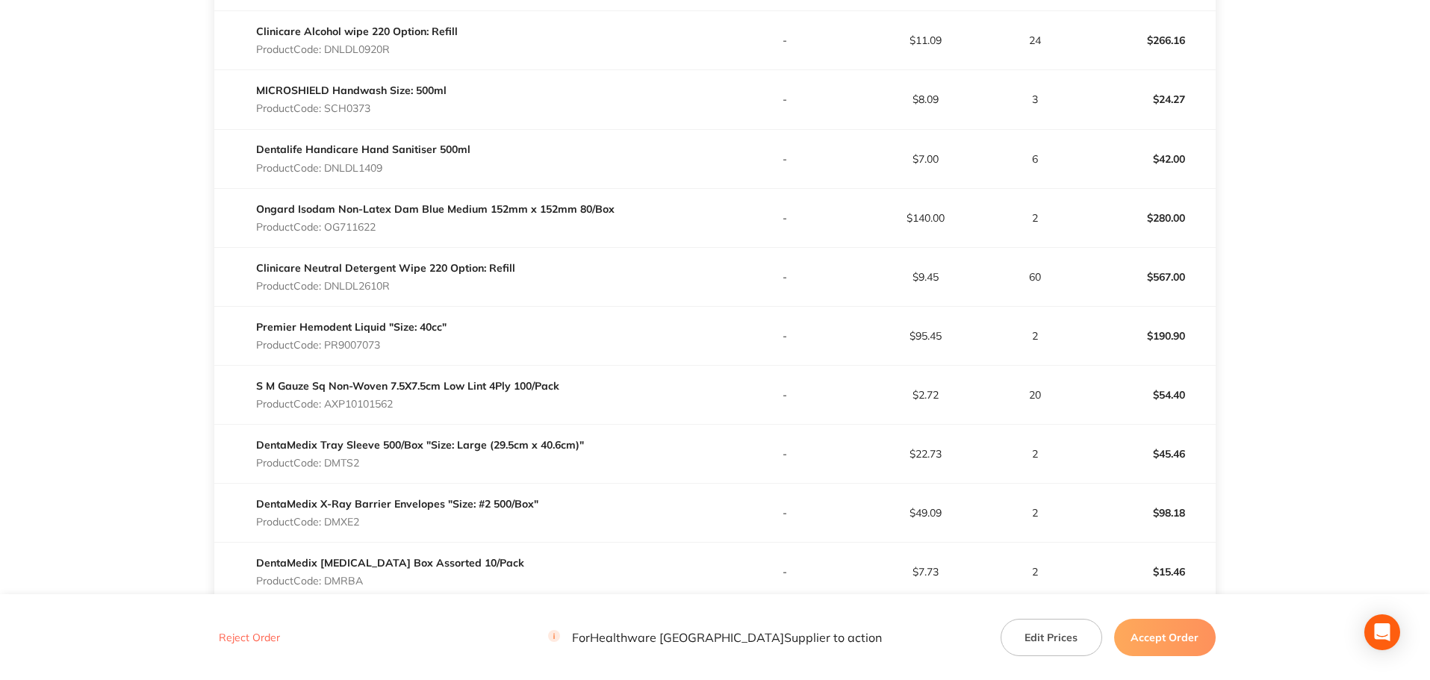
scroll to position [747, 0]
drag, startPoint x: 388, startPoint y: 347, endPoint x: 325, endPoint y: 345, distance: 62.8
click at [325, 345] on p "Product Code: PR9007073" at bounding box center [351, 344] width 190 height 12
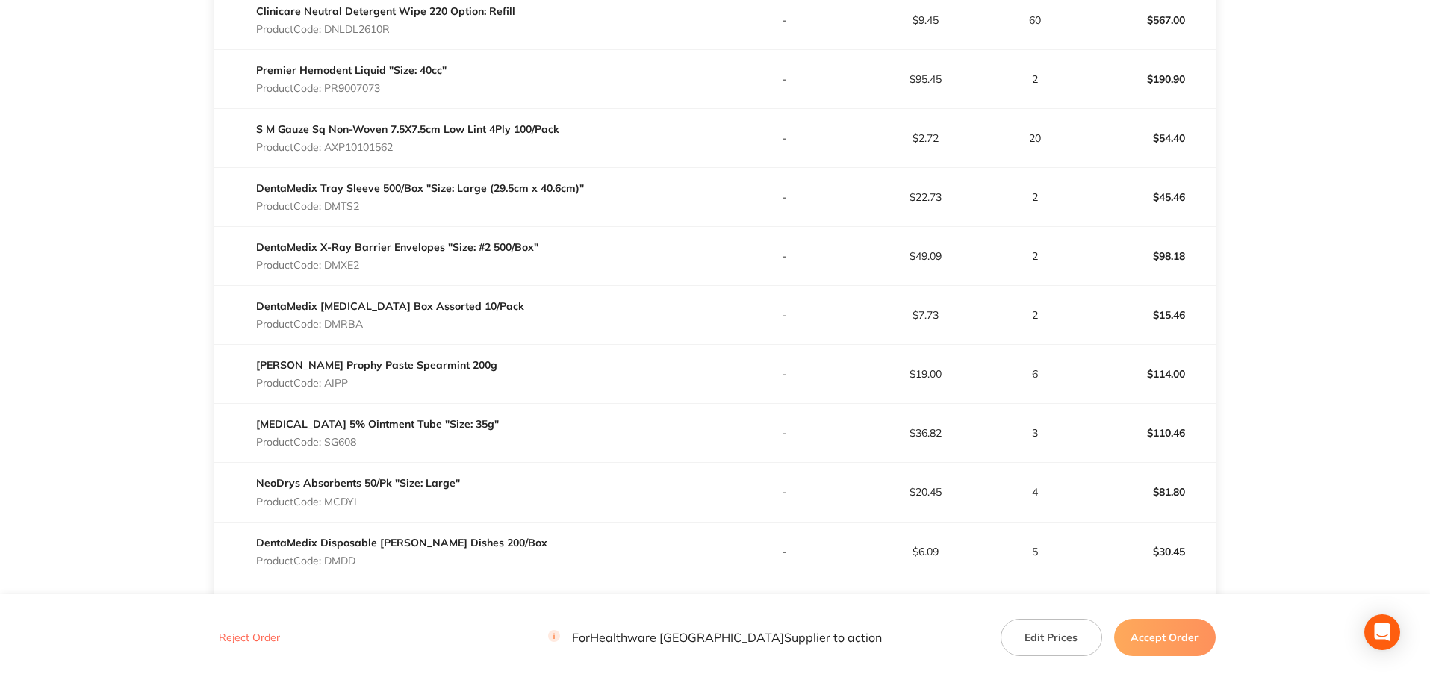
scroll to position [1046, 0]
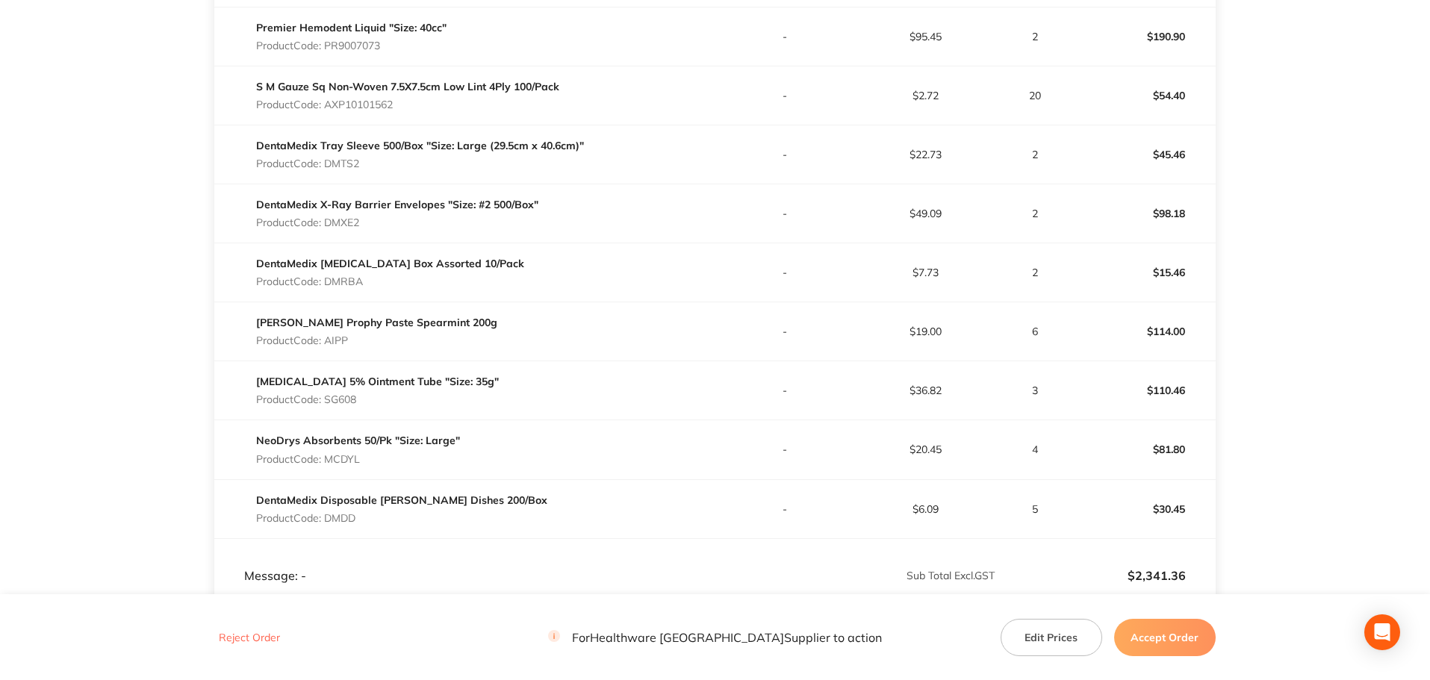
drag, startPoint x: 401, startPoint y: 108, endPoint x: 329, endPoint y: 109, distance: 71.7
click at [329, 109] on p "Product Code: AXP10101562" at bounding box center [407, 105] width 303 height 12
drag, startPoint x: 370, startPoint y: 169, endPoint x: 326, endPoint y: 167, distance: 44.1
click at [326, 167] on p "Product Code: DMTS2" at bounding box center [420, 164] width 328 height 12
drag, startPoint x: 367, startPoint y: 225, endPoint x: 327, endPoint y: 223, distance: 39.6
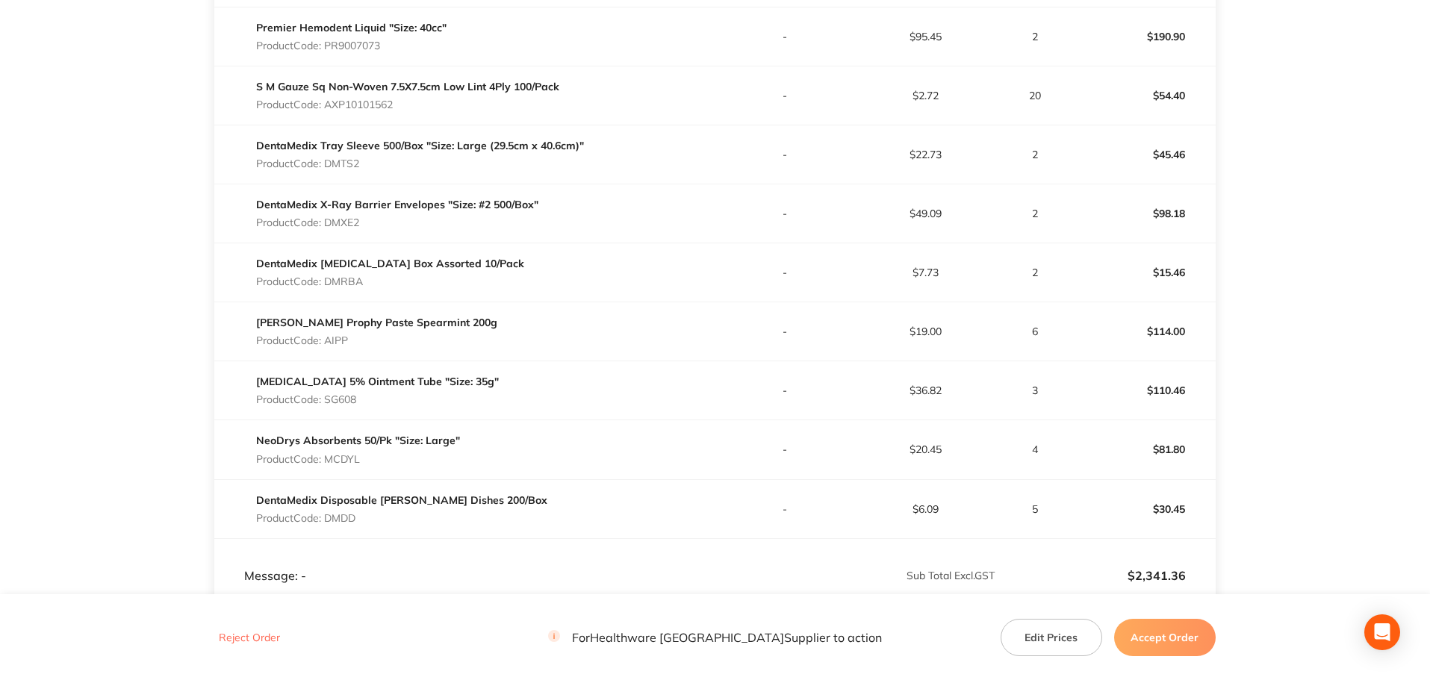
click at [327, 223] on p "Product Code: DMXE2" at bounding box center [397, 223] width 282 height 12
drag, startPoint x: 378, startPoint y: 280, endPoint x: 329, endPoint y: 283, distance: 49.4
click at [329, 283] on p "Product Code: DMRBA" at bounding box center [390, 282] width 268 height 12
drag, startPoint x: 363, startPoint y: 346, endPoint x: 328, endPoint y: 339, distance: 35.7
click at [328, 339] on p "Product Code: AIPP" at bounding box center [376, 341] width 241 height 12
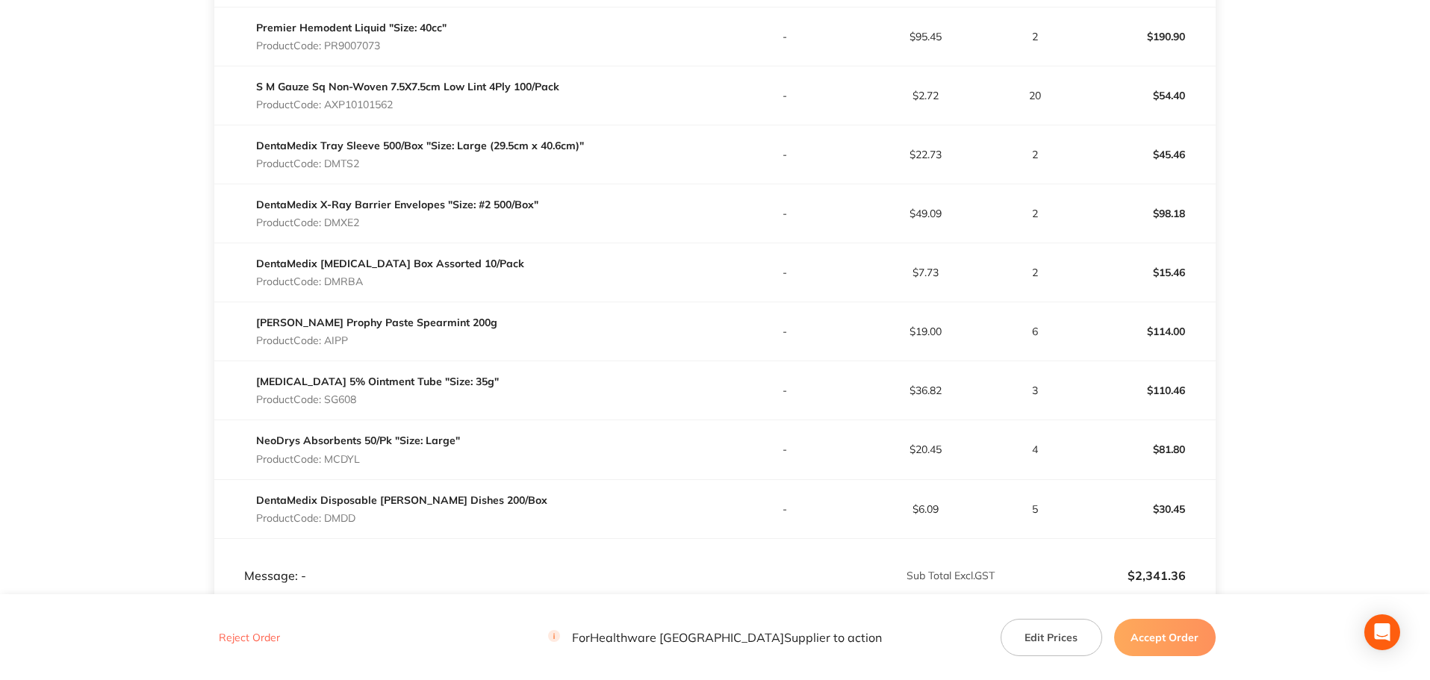
drag, startPoint x: 373, startPoint y: 402, endPoint x: 329, endPoint y: 402, distance: 44.1
click at [329, 402] on p "Product Code: SG608" at bounding box center [377, 400] width 243 height 12
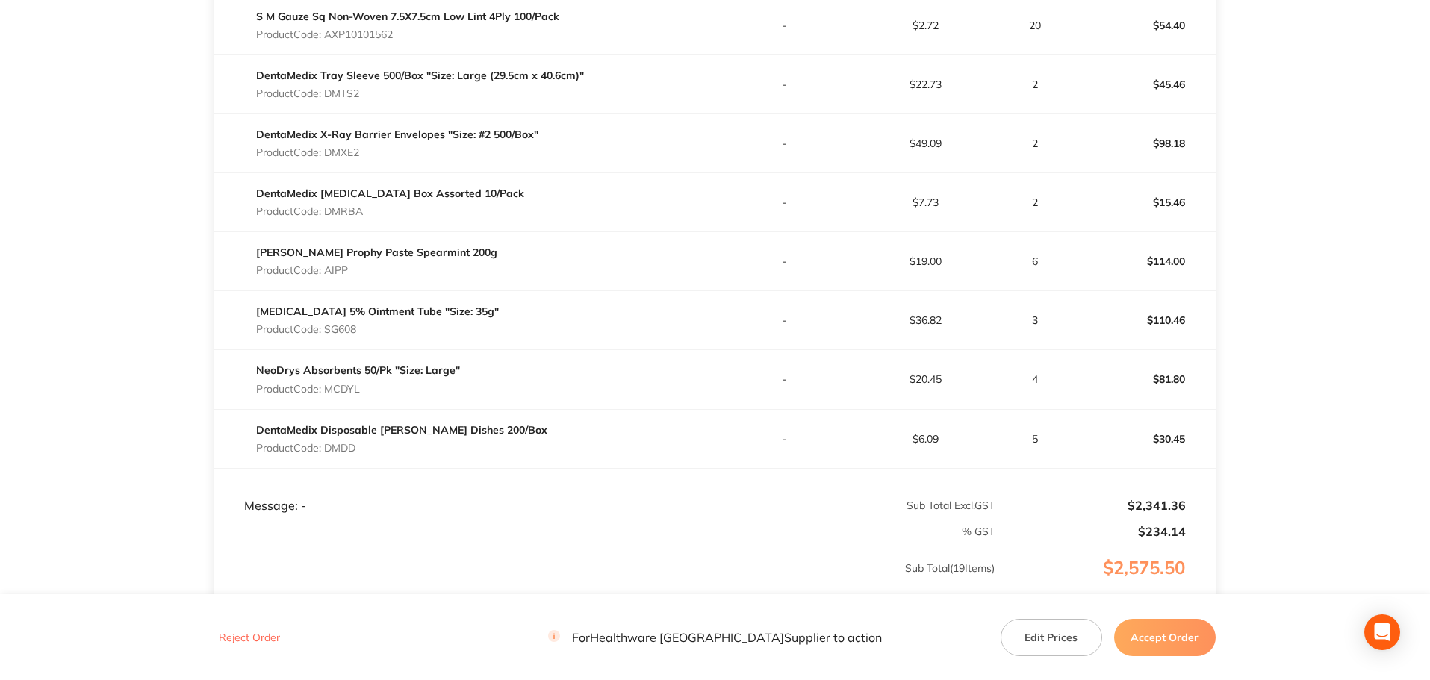
scroll to position [1120, 0]
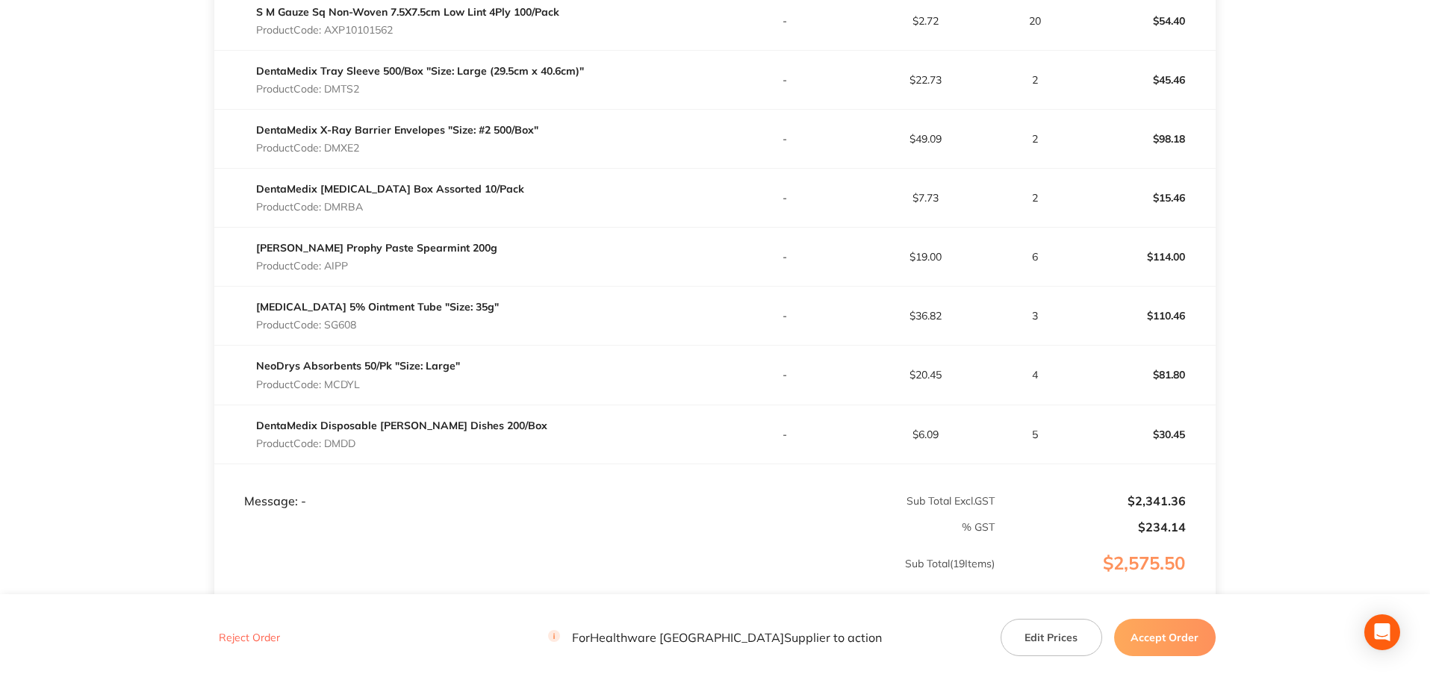
drag, startPoint x: 374, startPoint y: 382, endPoint x: 327, endPoint y: 383, distance: 47.1
click at [327, 383] on p "Product Code: MCDYL" at bounding box center [358, 385] width 204 height 12
drag, startPoint x: 369, startPoint y: 442, endPoint x: 327, endPoint y: 448, distance: 42.2
click at [327, 448] on p "Product Code: DMDD" at bounding box center [401, 444] width 291 height 12
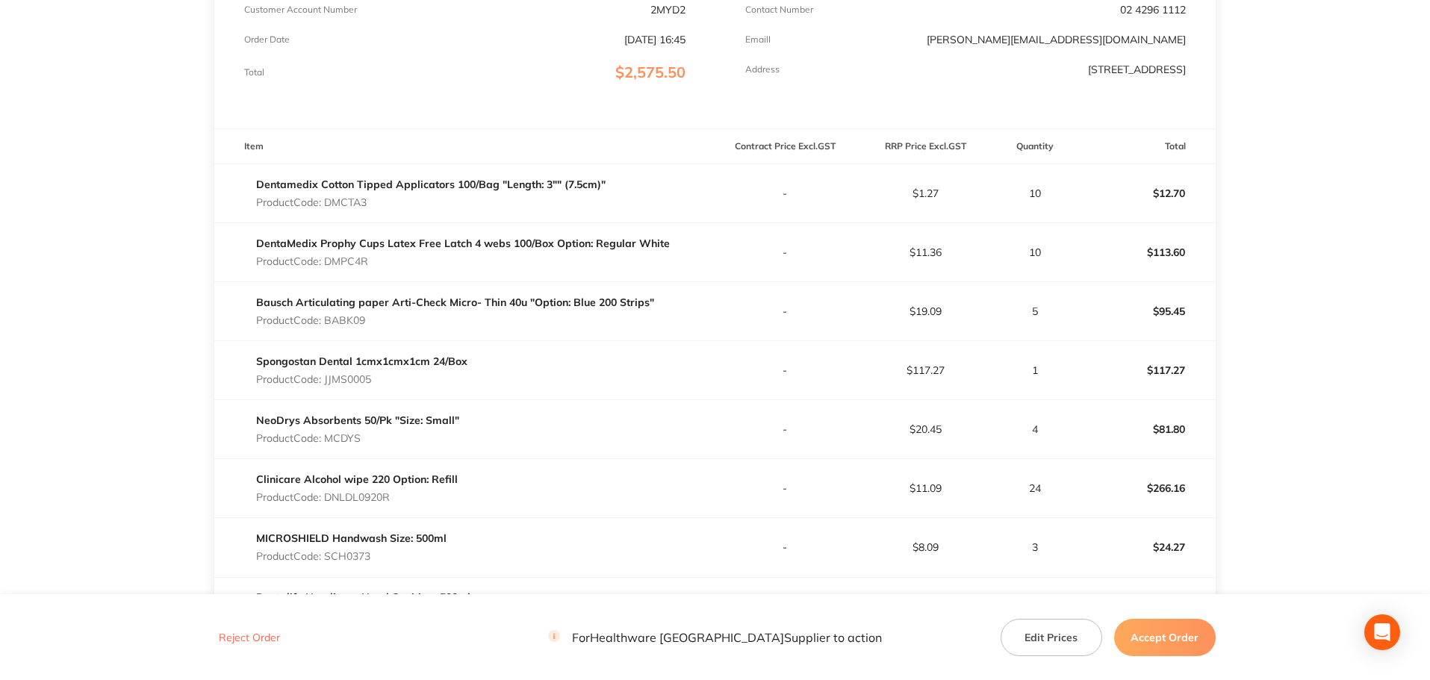
scroll to position [297, 0]
drag, startPoint x: 883, startPoint y: 256, endPoint x: 899, endPoint y: 257, distance: 16.4
click at [899, 257] on p "$11.36" at bounding box center [925, 253] width 139 height 12
drag, startPoint x: 1029, startPoint y: 255, endPoint x: 1039, endPoint y: 254, distance: 9.7
click at [1039, 254] on p "10" at bounding box center [1035, 253] width 78 height 12
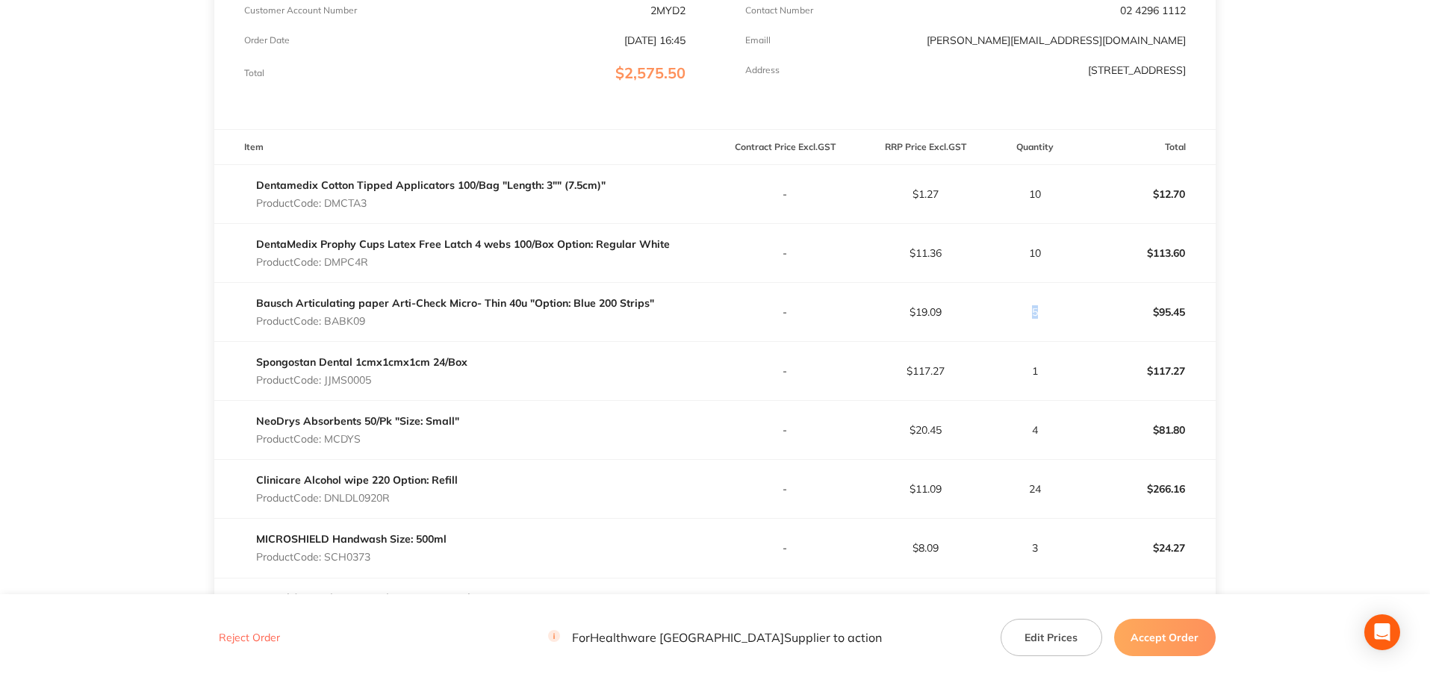
drag, startPoint x: 1029, startPoint y: 310, endPoint x: 1043, endPoint y: 307, distance: 14.5
click at [1043, 307] on p "5" at bounding box center [1035, 312] width 78 height 12
drag, startPoint x: 1027, startPoint y: 373, endPoint x: 1046, endPoint y: 368, distance: 19.9
click at [1046, 368] on p "1" at bounding box center [1035, 371] width 78 height 12
drag, startPoint x: 1026, startPoint y: 435, endPoint x: 1039, endPoint y: 435, distance: 12.7
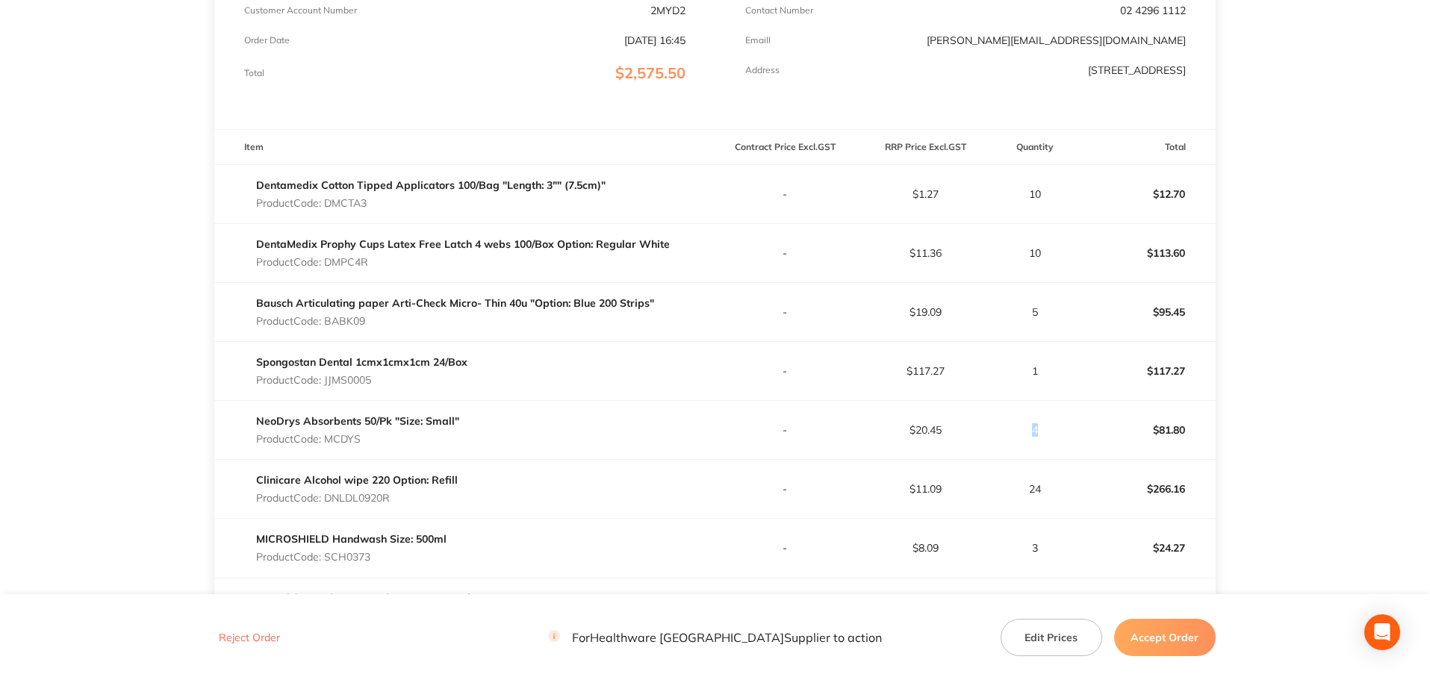
click at [1039, 435] on p "4" at bounding box center [1035, 430] width 78 height 12
drag, startPoint x: 1029, startPoint y: 488, endPoint x: 1053, endPoint y: 488, distance: 23.9
click at [1053, 488] on p "24" at bounding box center [1035, 489] width 78 height 12
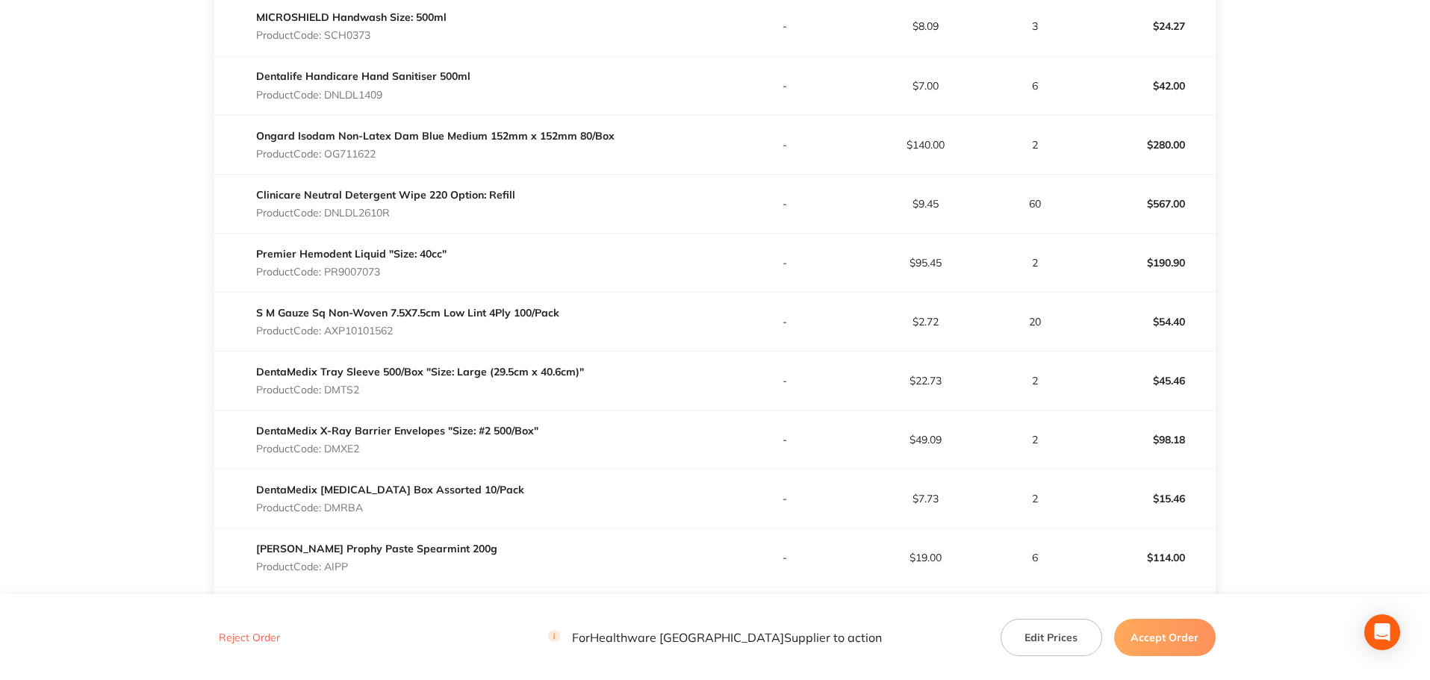
scroll to position [820, 0]
drag, startPoint x: 1035, startPoint y: 26, endPoint x: 1049, endPoint y: 28, distance: 13.5
click at [1049, 28] on p "3" at bounding box center [1035, 25] width 78 height 12
drag, startPoint x: 1028, startPoint y: 87, endPoint x: 1040, endPoint y: 85, distance: 12.8
click at [1040, 85] on p "6" at bounding box center [1035, 85] width 78 height 12
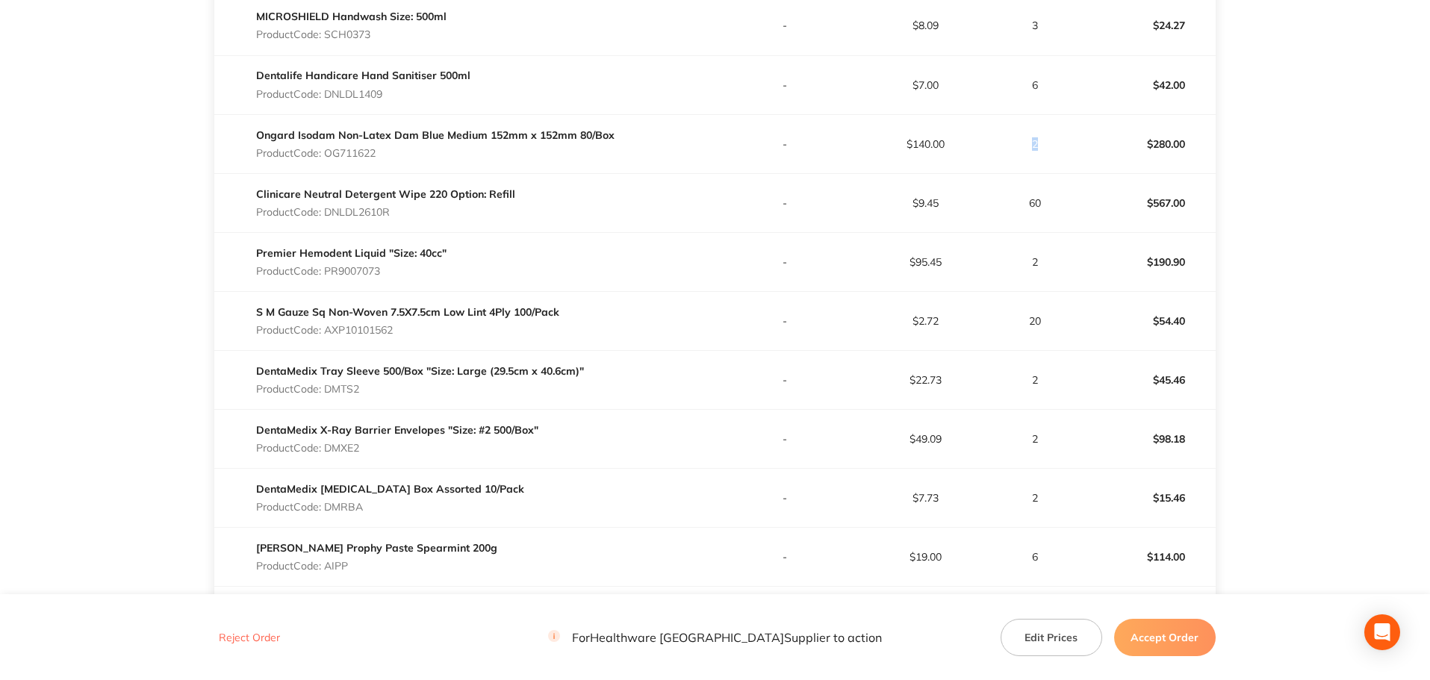
drag, startPoint x: 1032, startPoint y: 144, endPoint x: 1053, endPoint y: 137, distance: 22.2
click at [1053, 137] on td "2" at bounding box center [1036, 143] width 80 height 59
drag, startPoint x: 1027, startPoint y: 200, endPoint x: 1042, endPoint y: 200, distance: 14.9
click at [1042, 200] on p "60" at bounding box center [1035, 203] width 78 height 12
drag, startPoint x: 1034, startPoint y: 264, endPoint x: 1043, endPoint y: 261, distance: 9.4
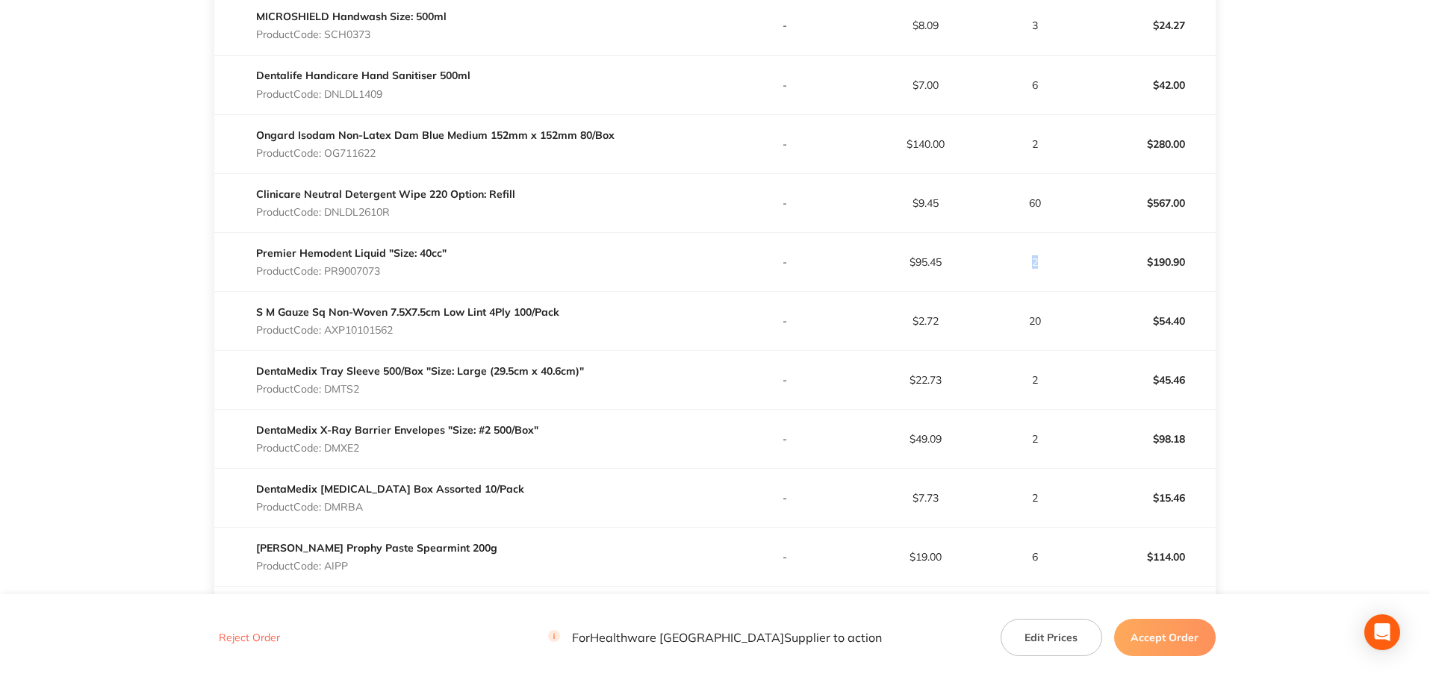
click at [1043, 261] on p "2" at bounding box center [1035, 262] width 78 height 12
drag, startPoint x: 1031, startPoint y: 317, endPoint x: 1042, endPoint y: 317, distance: 10.5
click at [1042, 317] on p "20" at bounding box center [1035, 321] width 78 height 12
drag, startPoint x: 1034, startPoint y: 390, endPoint x: 1060, endPoint y: 380, distance: 27.2
click at [1060, 380] on td "2" at bounding box center [1036, 379] width 80 height 59
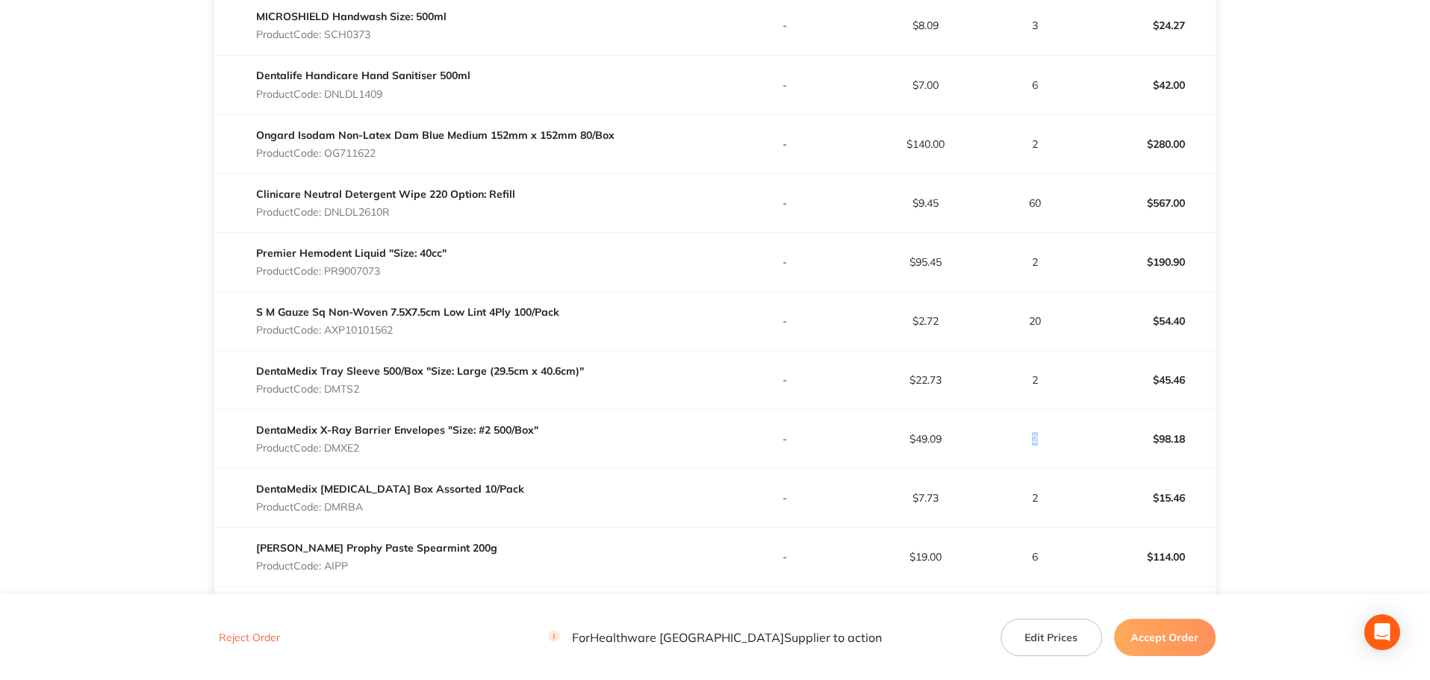
drag, startPoint x: 1029, startPoint y: 441, endPoint x: 1041, endPoint y: 441, distance: 11.9
click at [1041, 441] on p "2" at bounding box center [1035, 439] width 78 height 12
drag, startPoint x: 1034, startPoint y: 497, endPoint x: 1052, endPoint y: 494, distance: 18.3
click at [1052, 494] on p "2" at bounding box center [1035, 498] width 78 height 12
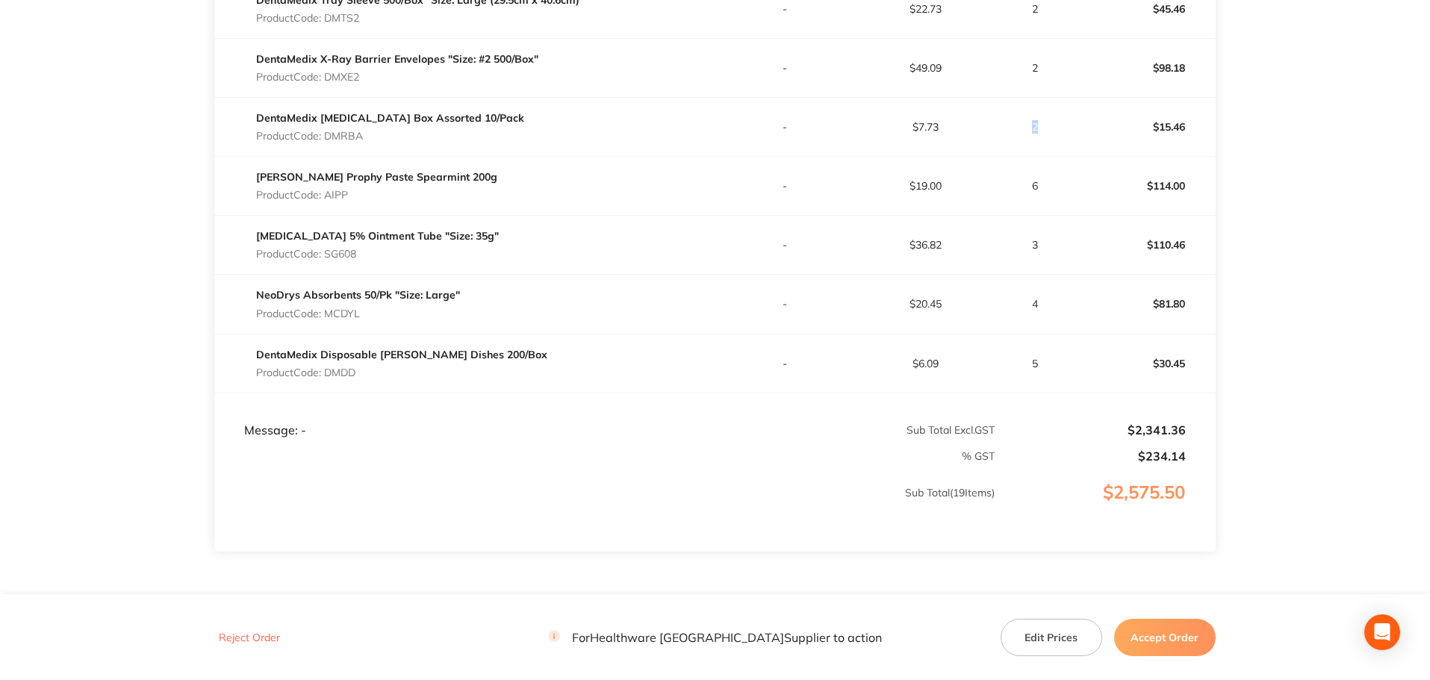
scroll to position [1193, 0]
drag, startPoint x: 1016, startPoint y: 189, endPoint x: 1036, endPoint y: 189, distance: 20.2
click at [1036, 189] on p "6" at bounding box center [1035, 184] width 78 height 12
drag, startPoint x: 1032, startPoint y: 238, endPoint x: 1046, endPoint y: 240, distance: 13.6
click at [1046, 240] on p "3" at bounding box center [1035, 243] width 78 height 12
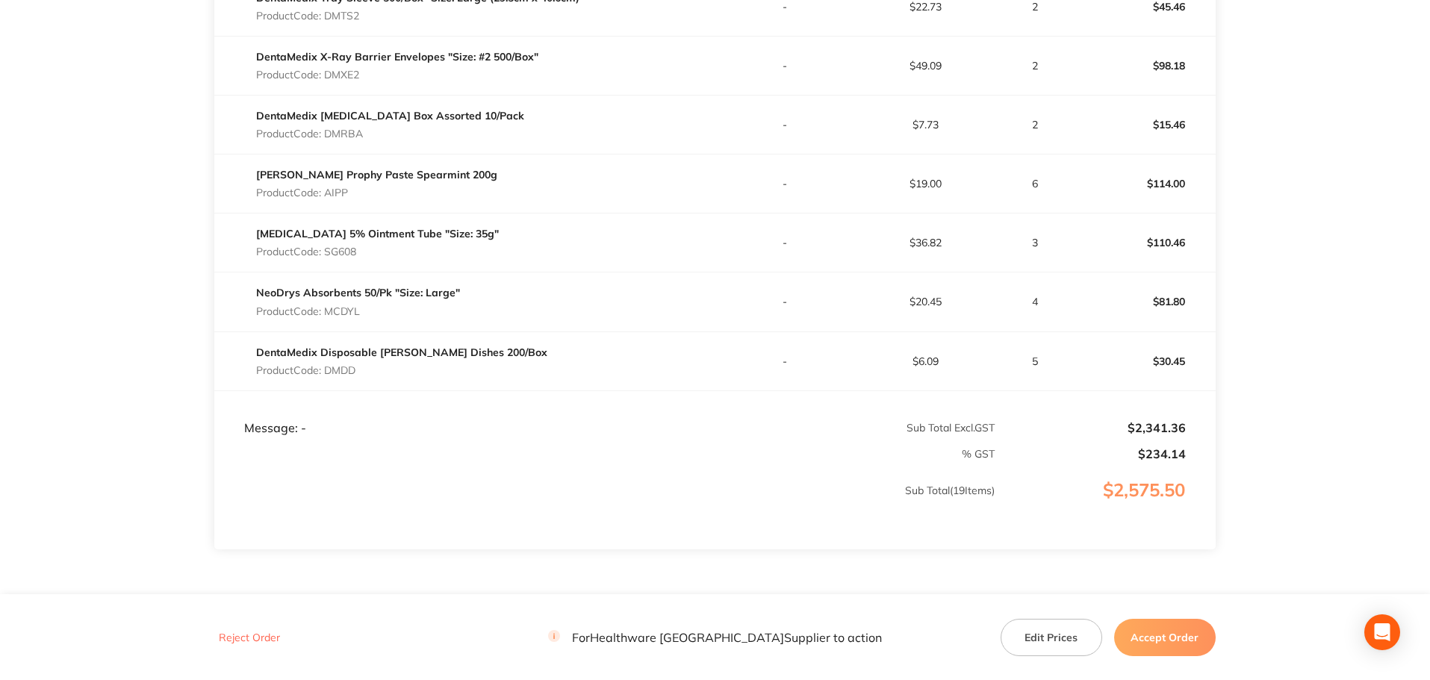
click at [1034, 302] on p "4" at bounding box center [1035, 302] width 78 height 12
drag, startPoint x: 1030, startPoint y: 367, endPoint x: 1044, endPoint y: 363, distance: 14.9
click at [1044, 363] on td "5" at bounding box center [1036, 361] width 80 height 59
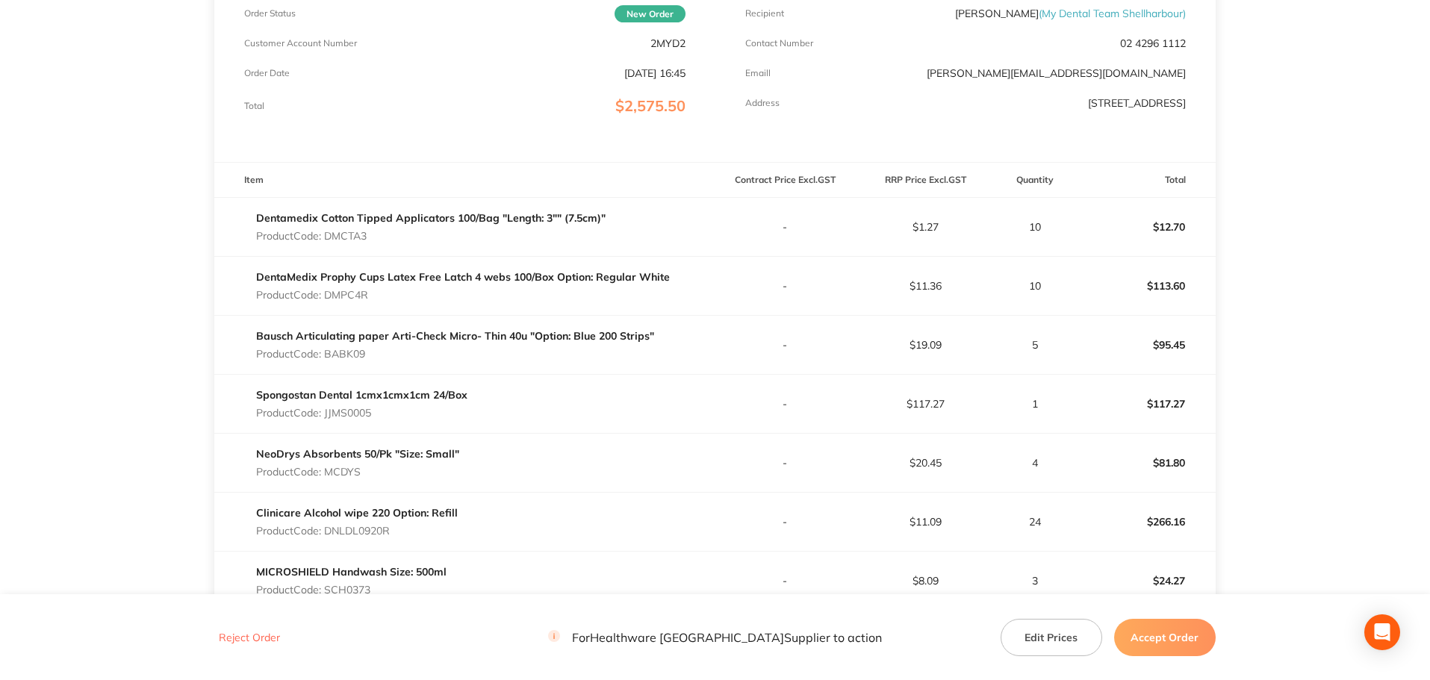
scroll to position [148, 0]
